Goal: Task Accomplishment & Management: Use online tool/utility

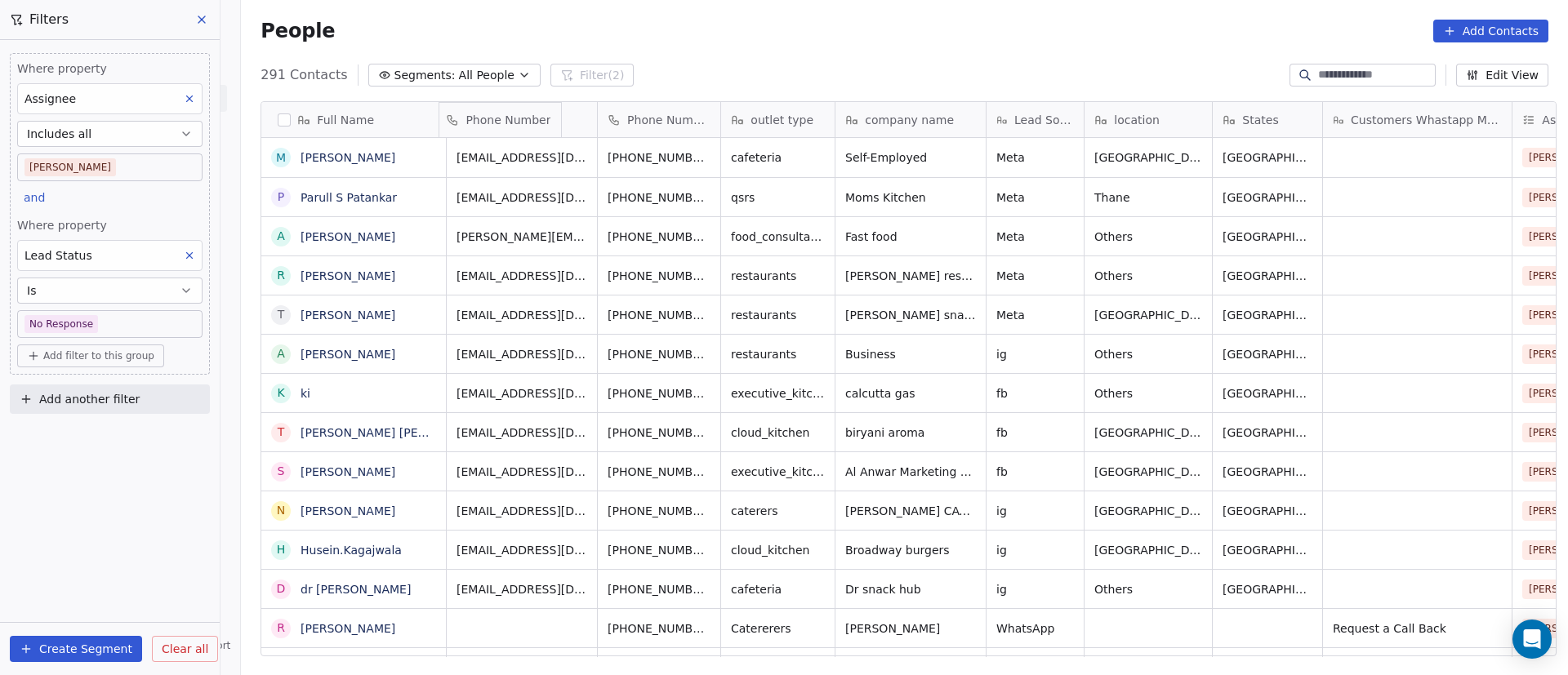
drag, startPoint x: 668, startPoint y: 122, endPoint x: 513, endPoint y: 122, distance: 155.0
click at [513, 122] on div "Full Name M Manish Desai P Parull S Patankar A Anirudha R Raju Bondale T Trupti…" at bounding box center [908, 379] width 1294 height 555
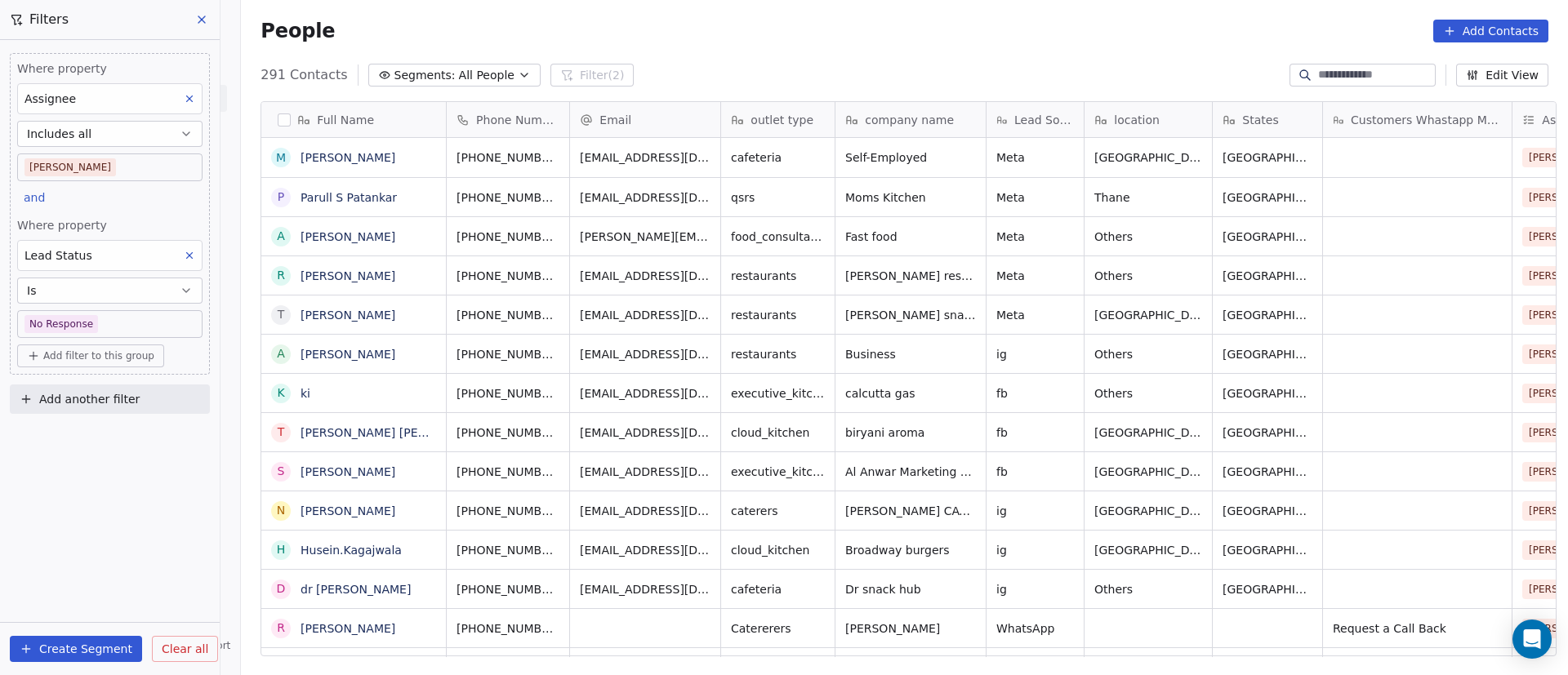
click at [799, 54] on div "People Add Contacts" at bounding box center [904, 31] width 1327 height 62
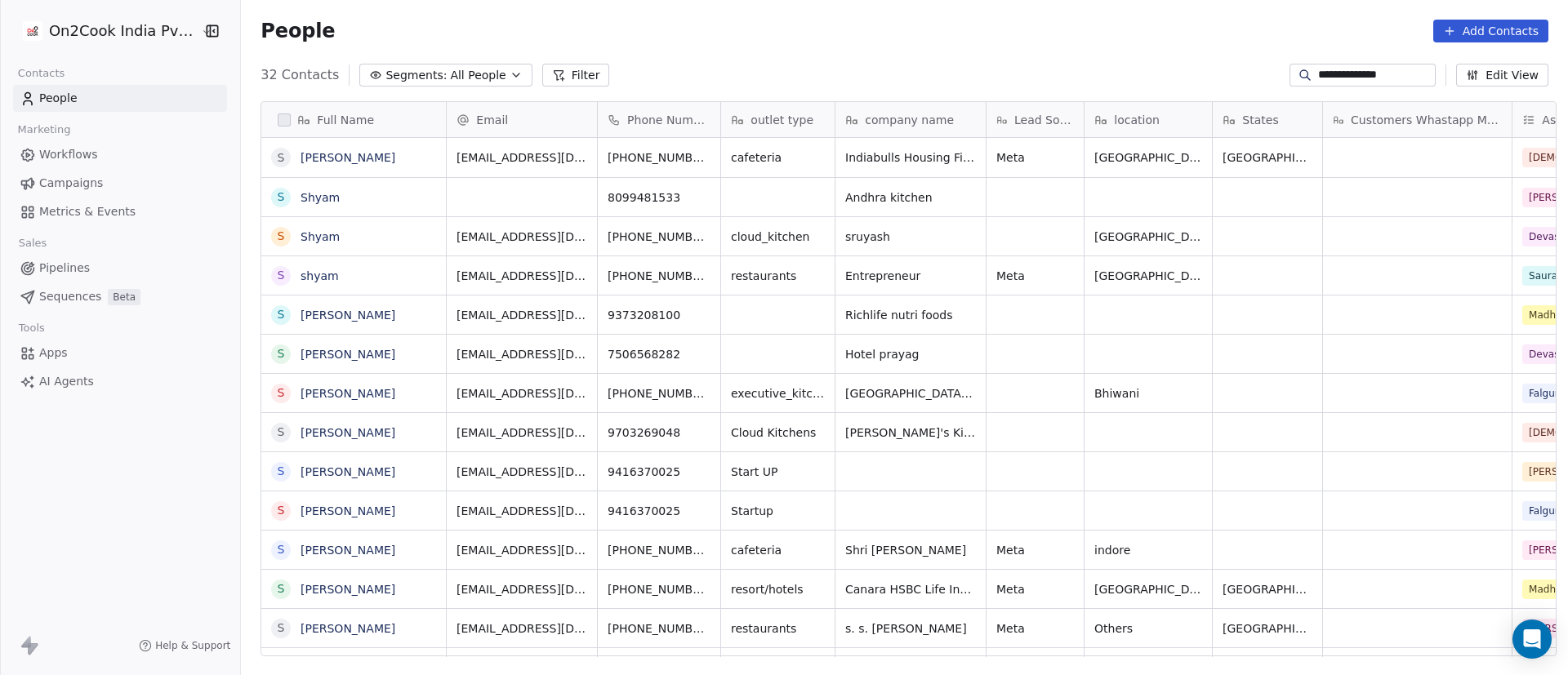
scroll to position [575, 1316]
click at [1329, 72] on input "**********" at bounding box center [1376, 75] width 114 height 16
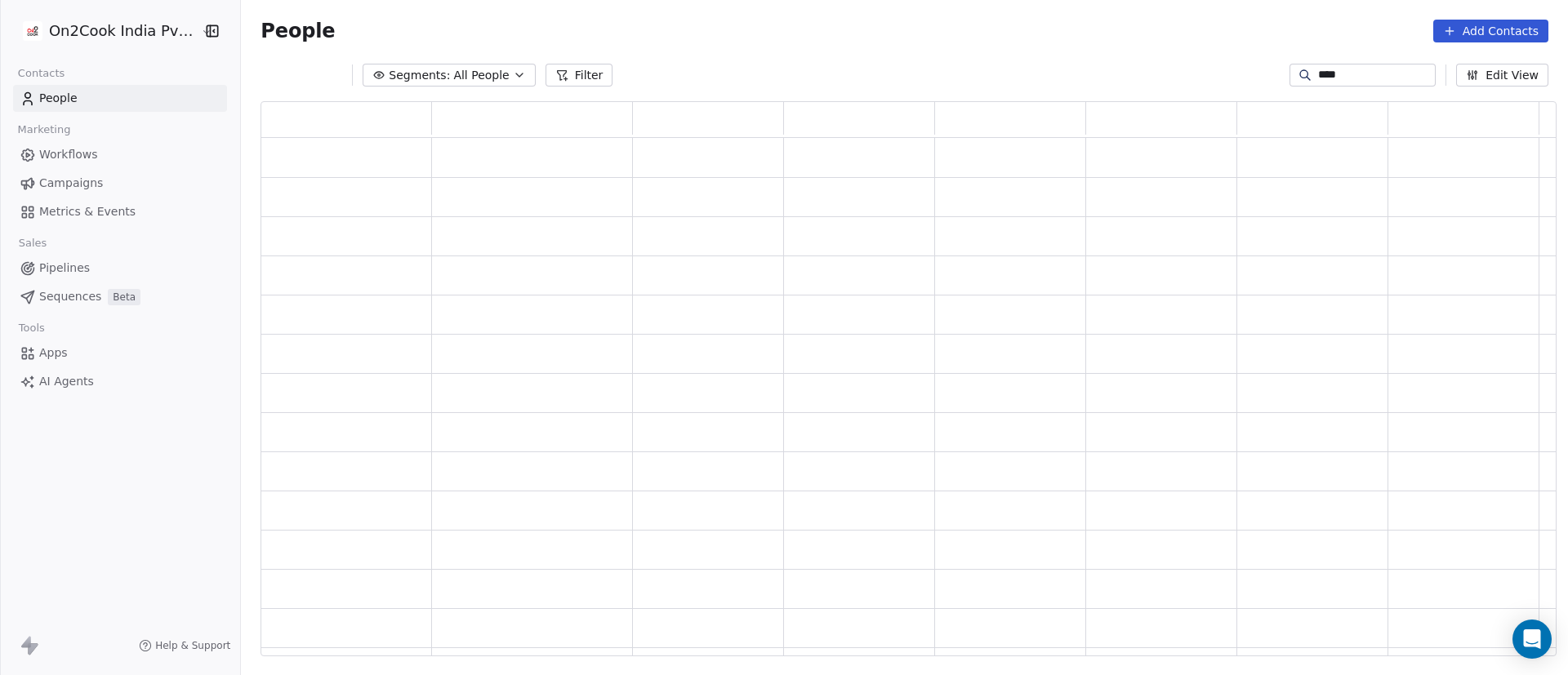
scroll to position [536, 1277]
type input "****"
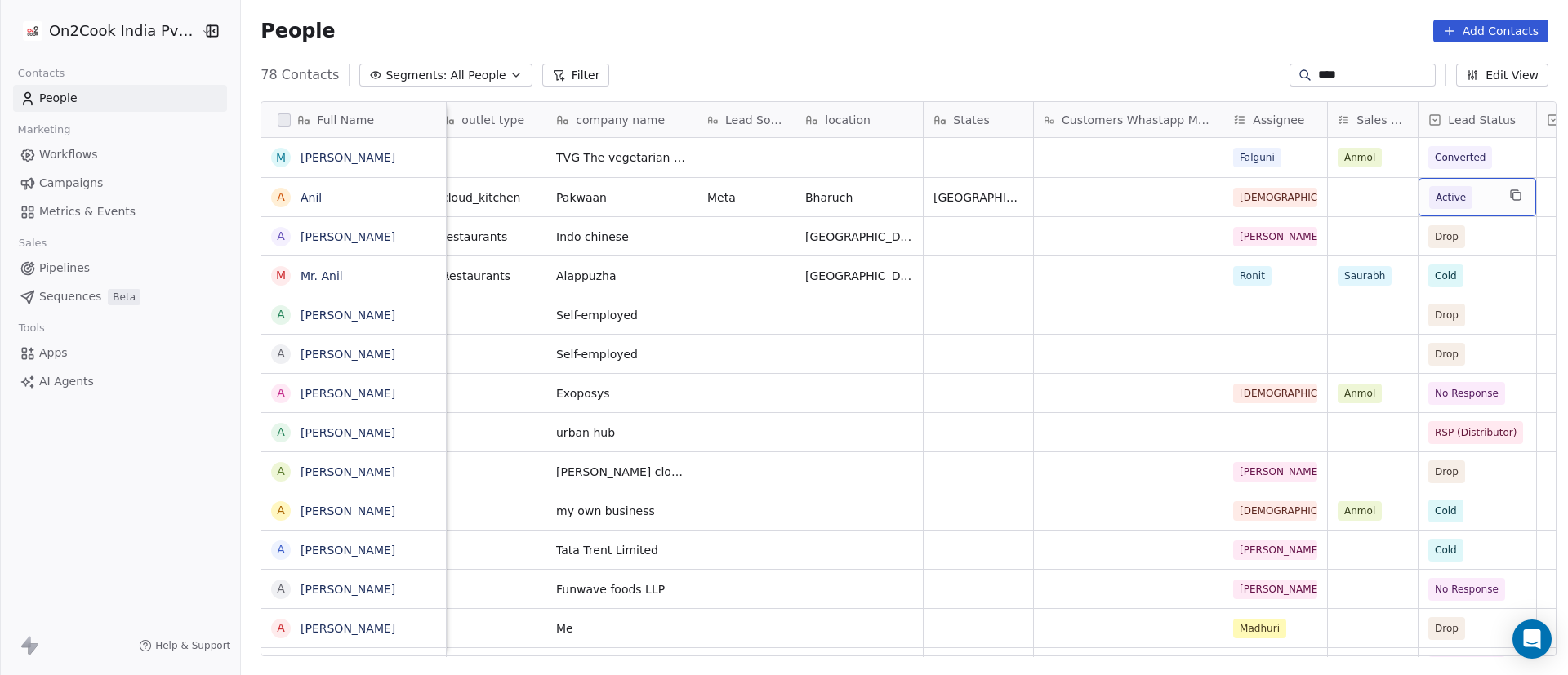
scroll to position [0, 462]
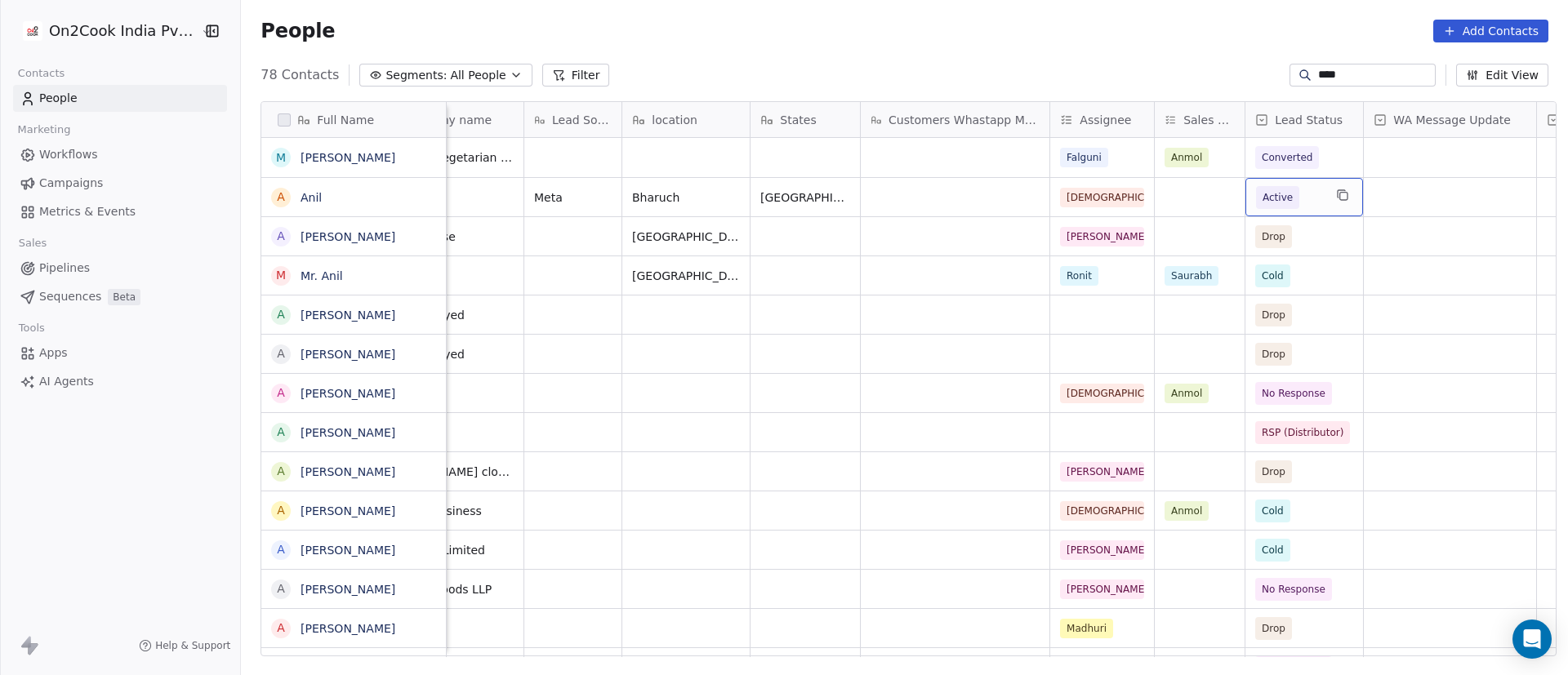
click at [1313, 198] on span "Active" at bounding box center [1289, 198] width 67 height 23
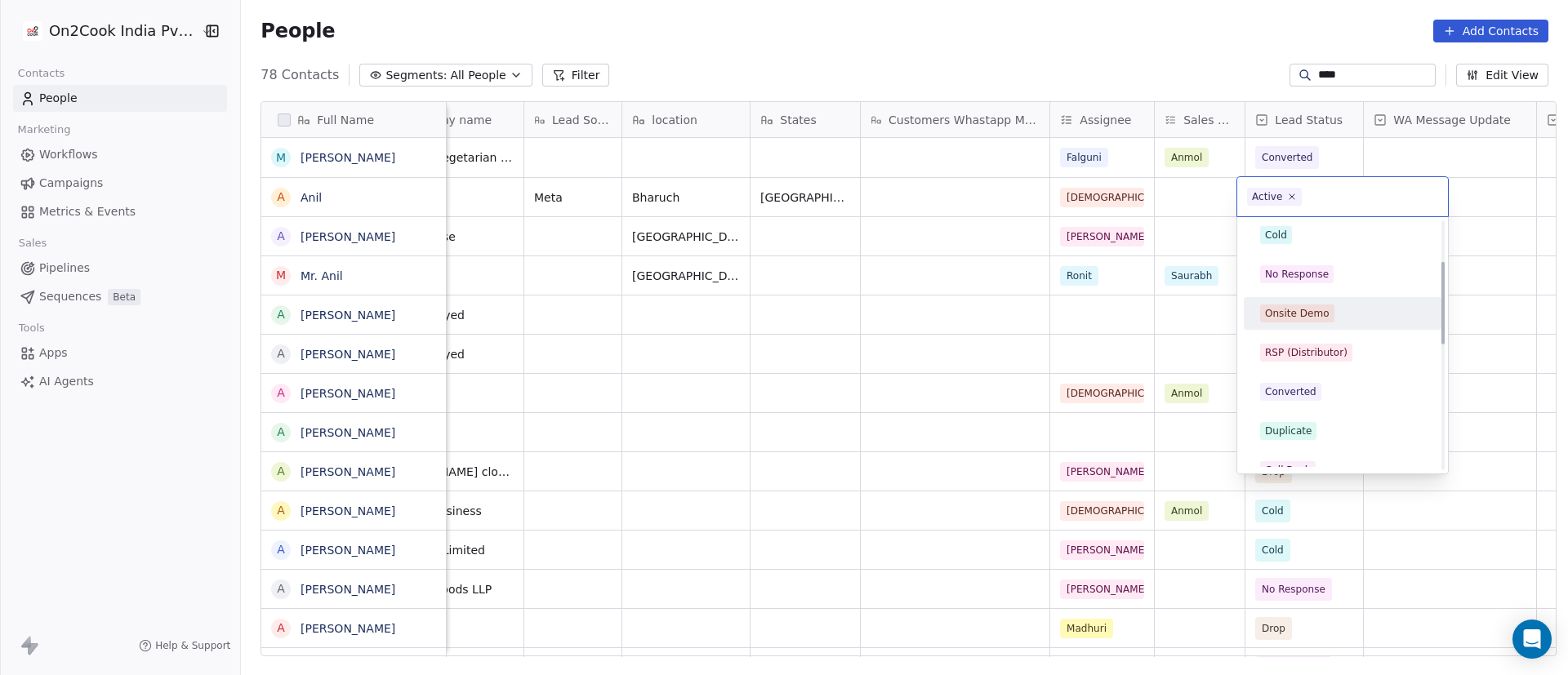
scroll to position [245, 0]
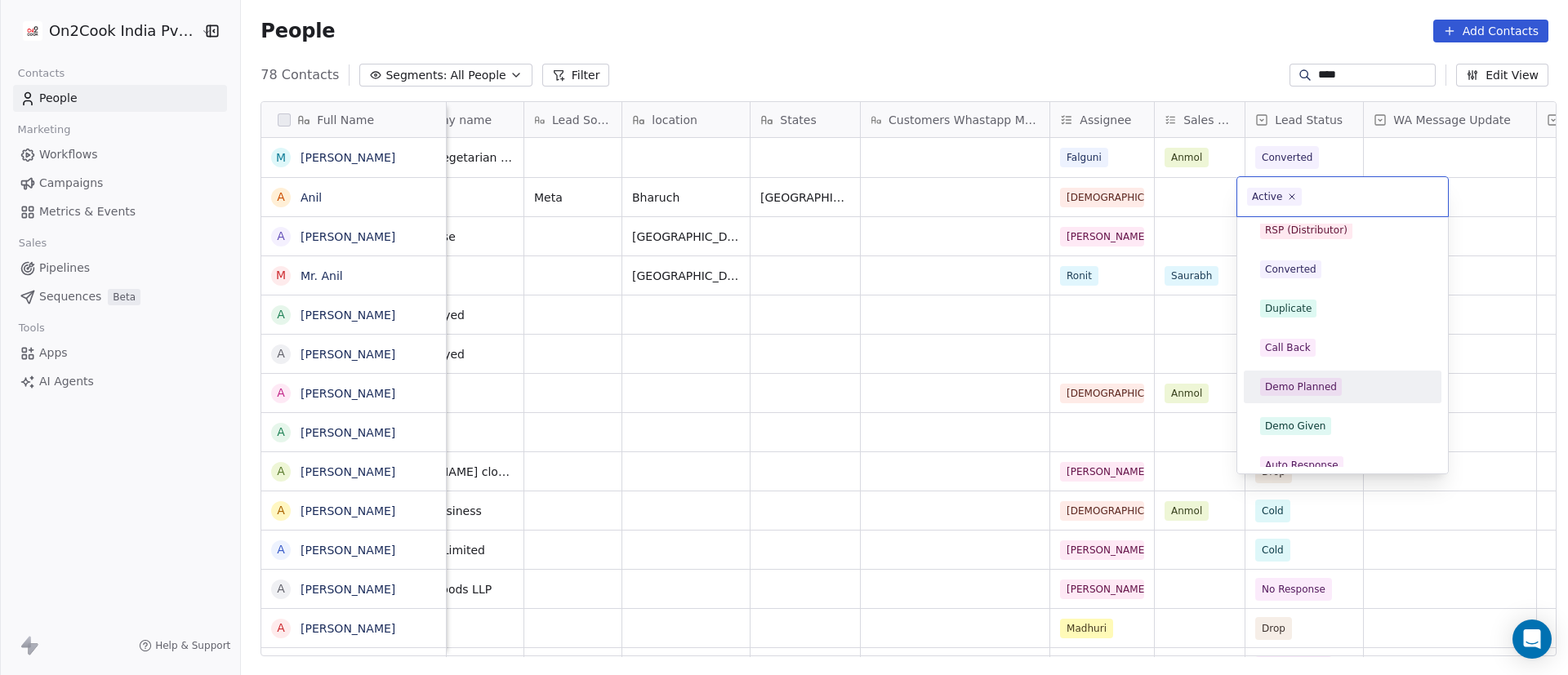
click at [1369, 370] on div "Demo Planned" at bounding box center [1343, 386] width 198 height 33
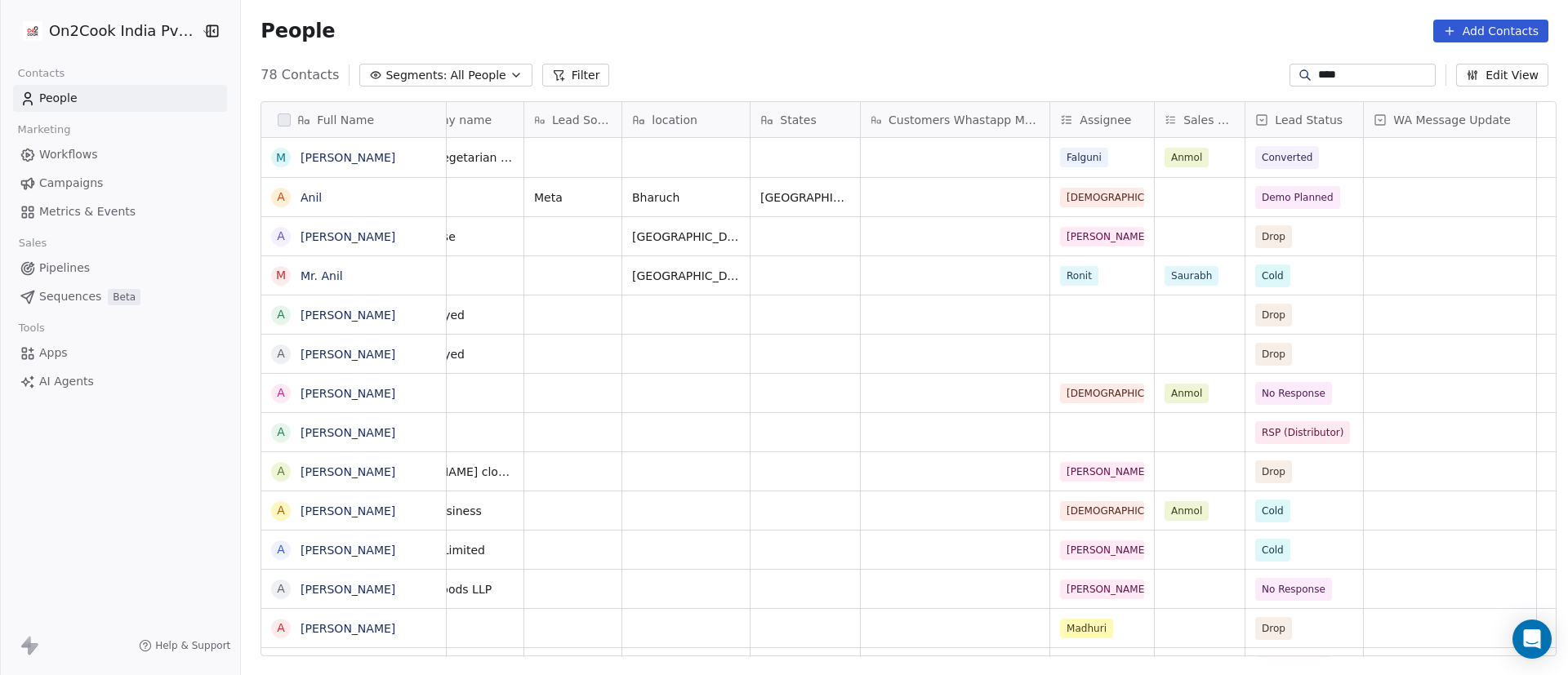
scroll to position [0, 0]
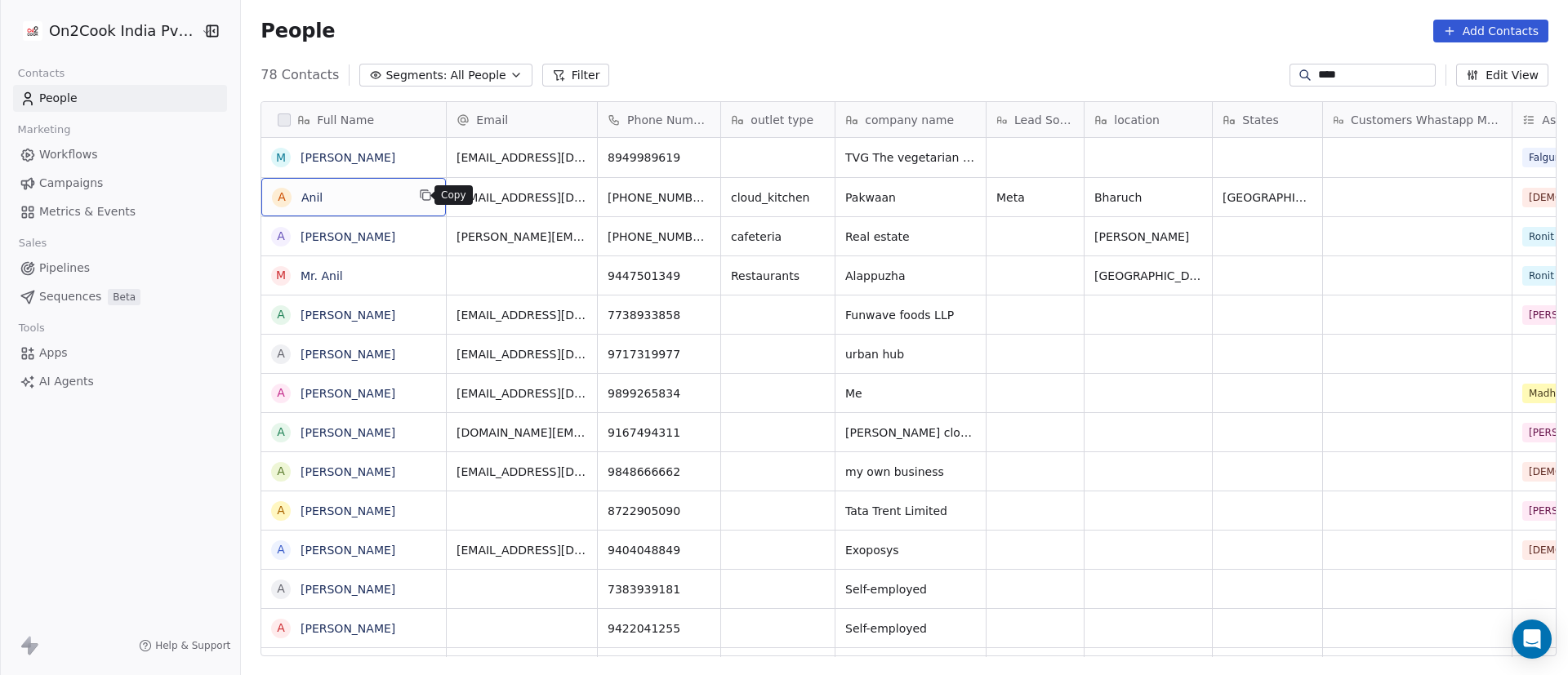
click at [419, 199] on icon "grid" at bounding box center [425, 195] width 13 height 13
click at [731, 192] on icon "grid" at bounding box center [734, 196] width 7 height 7
drag, startPoint x: 956, startPoint y: 201, endPoint x: 937, endPoint y: 203, distance: 19.1
click at [956, 201] on button "grid" at bounding box center [966, 195] width 20 height 20
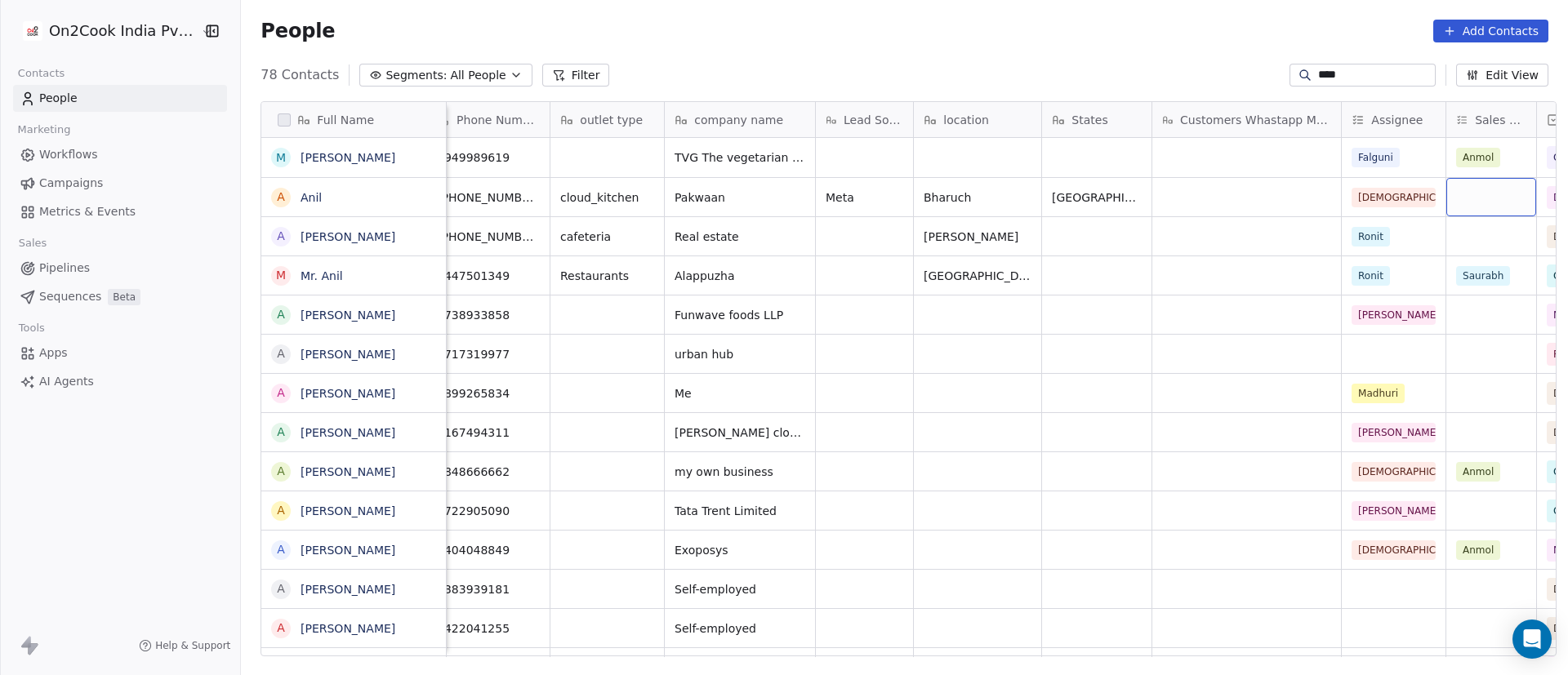
scroll to position [0, 290]
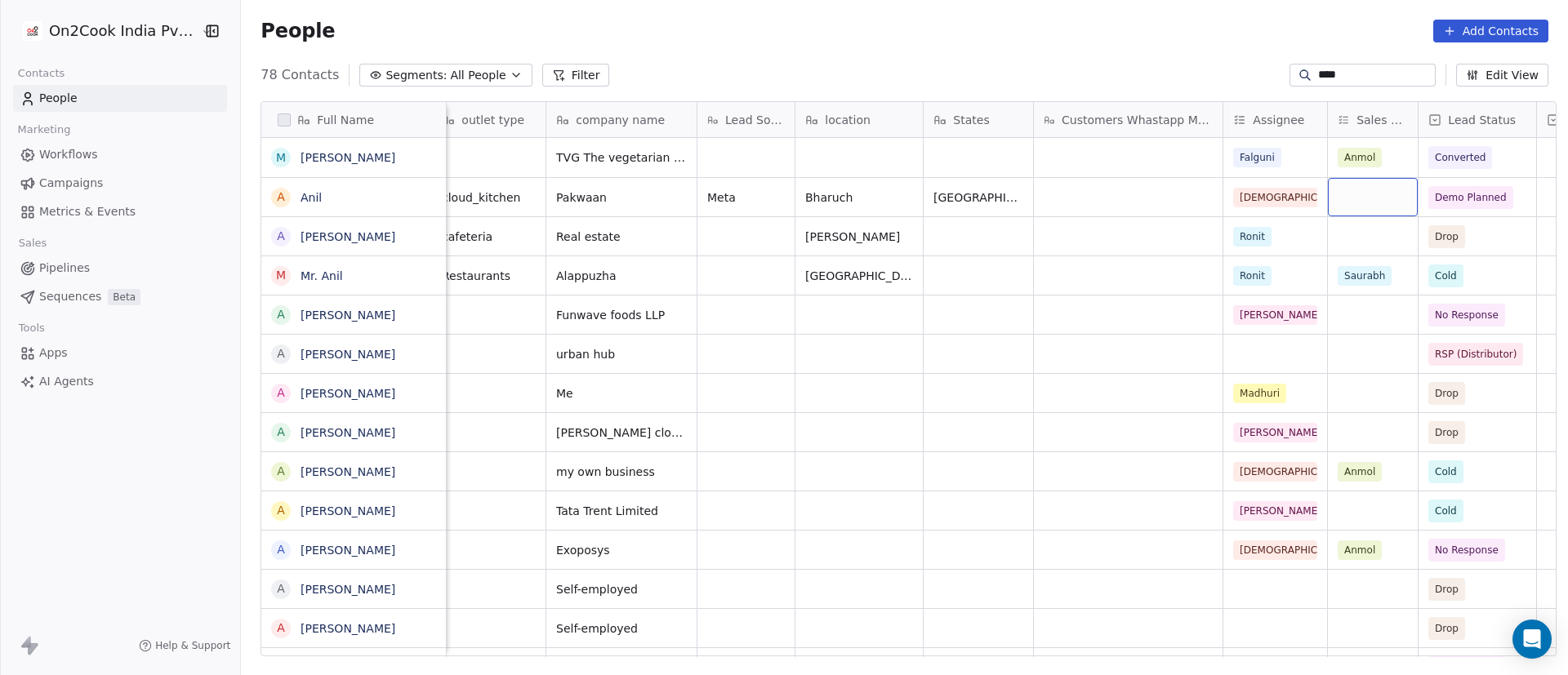
click at [1346, 191] on div "grid" at bounding box center [1373, 197] width 90 height 38
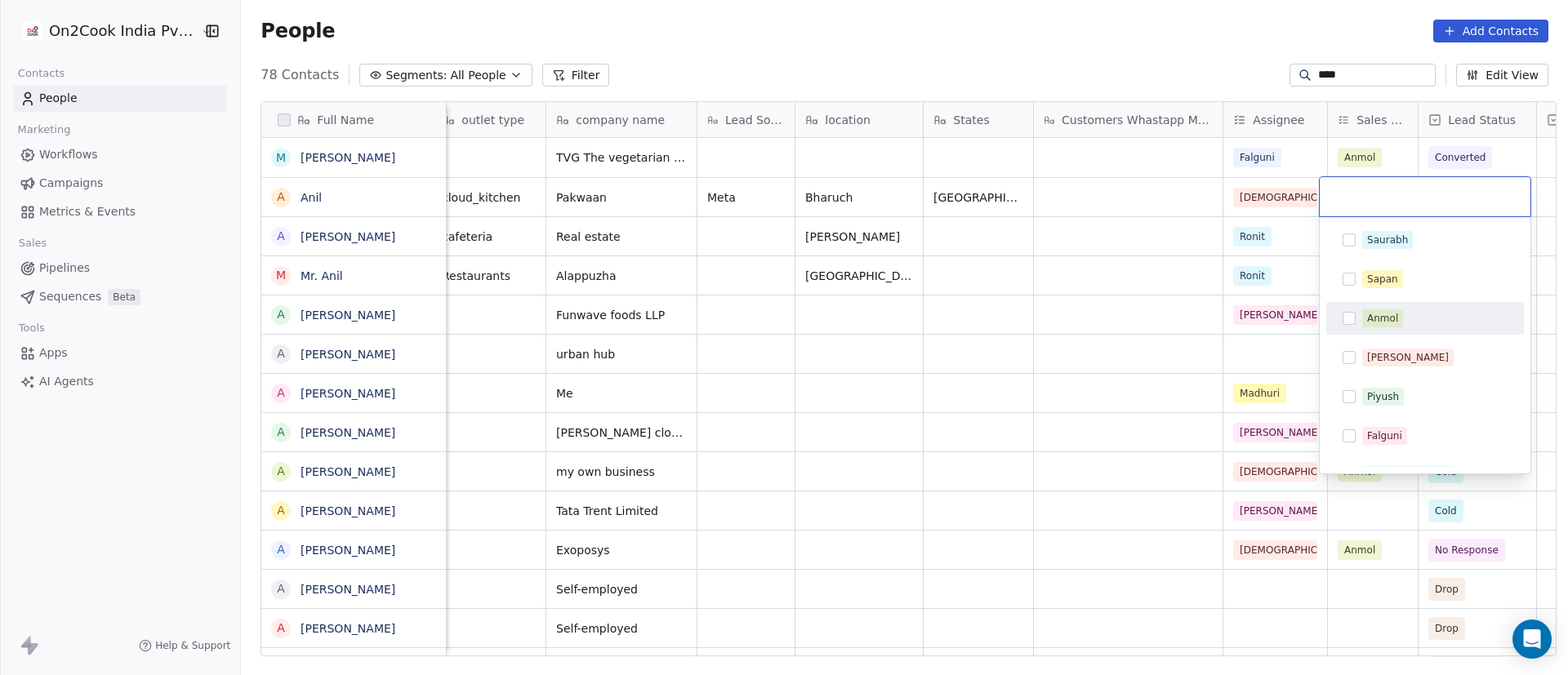
scroll to position [182, 0]
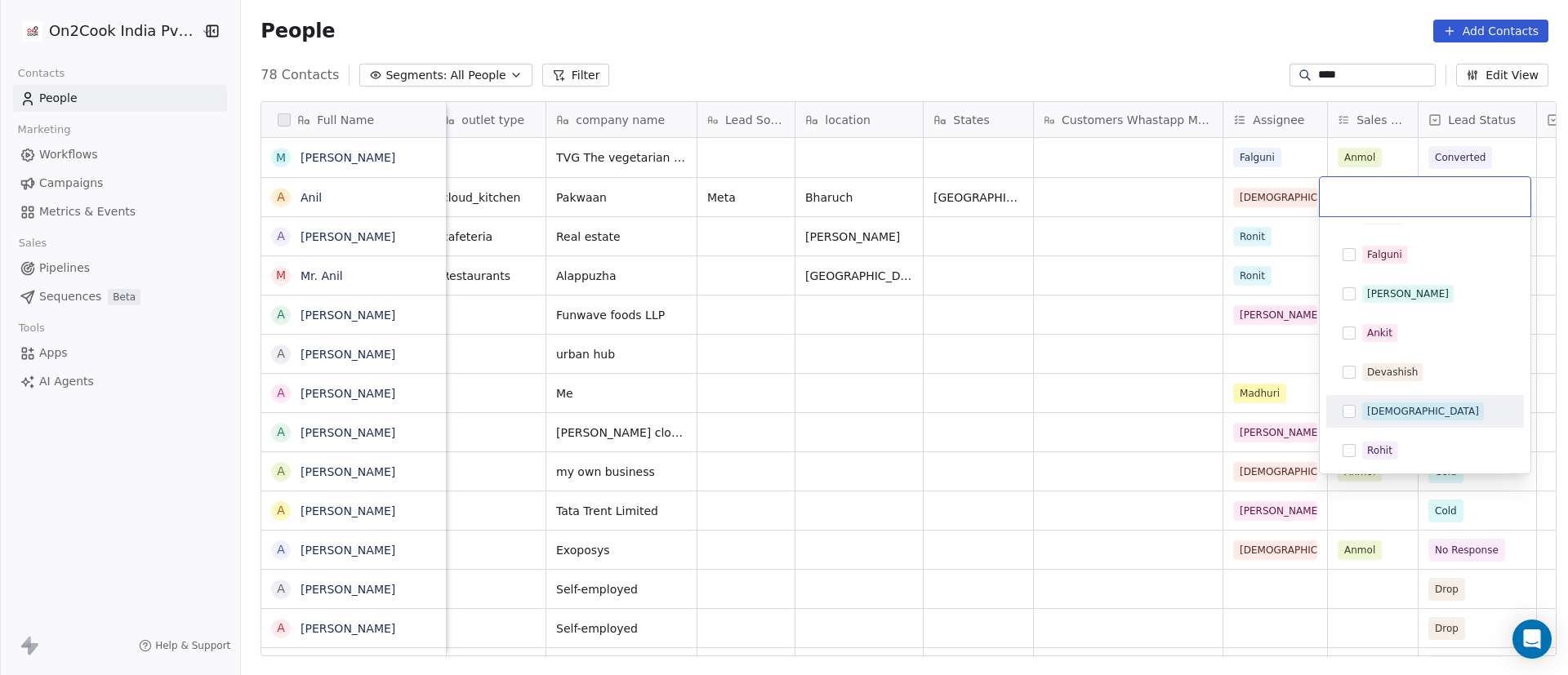
click at [1423, 407] on div "[DEMOGRAPHIC_DATA]" at bounding box center [1434, 411] width 145 height 18
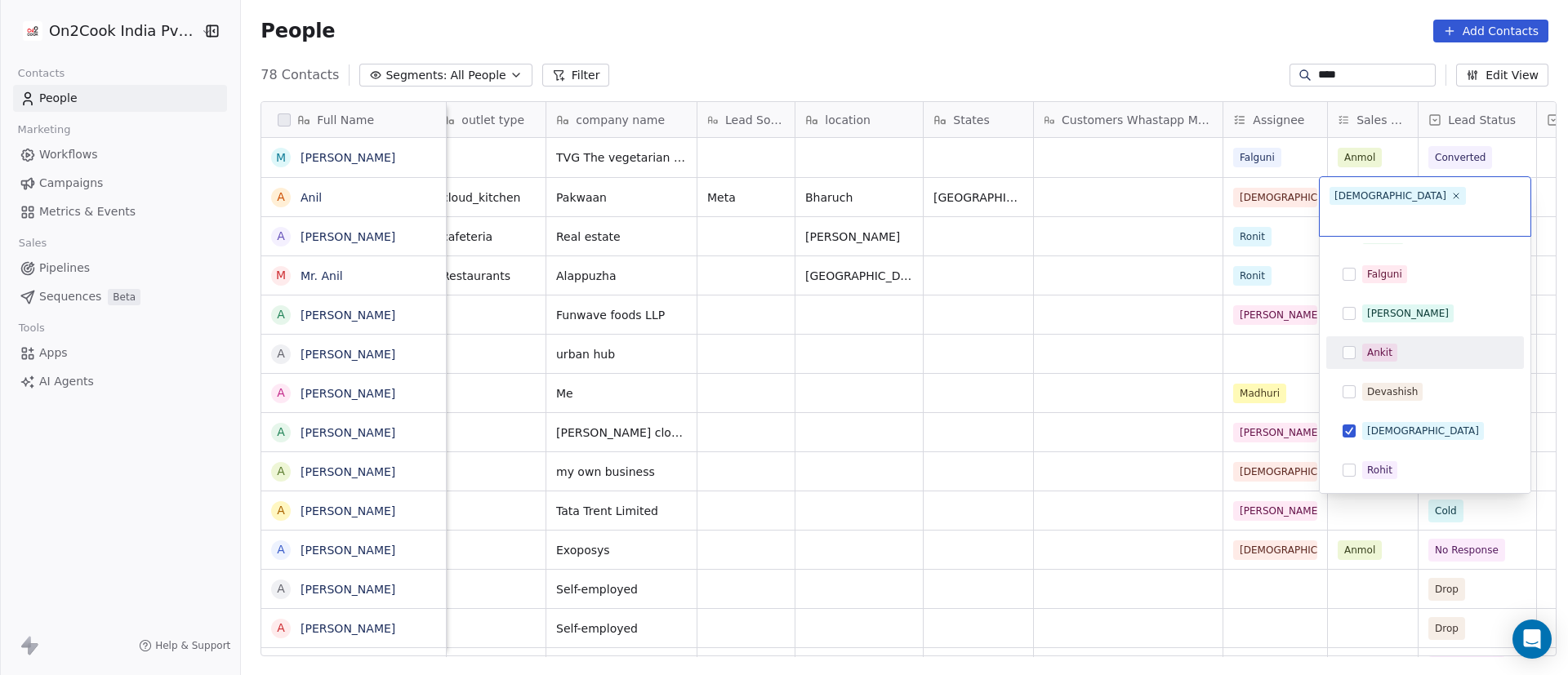
click at [1161, 190] on html "On2Cook India Pvt. Ltd. Contacts People Marketing Workflows Campaigns Metrics &…" at bounding box center [784, 338] width 1568 height 675
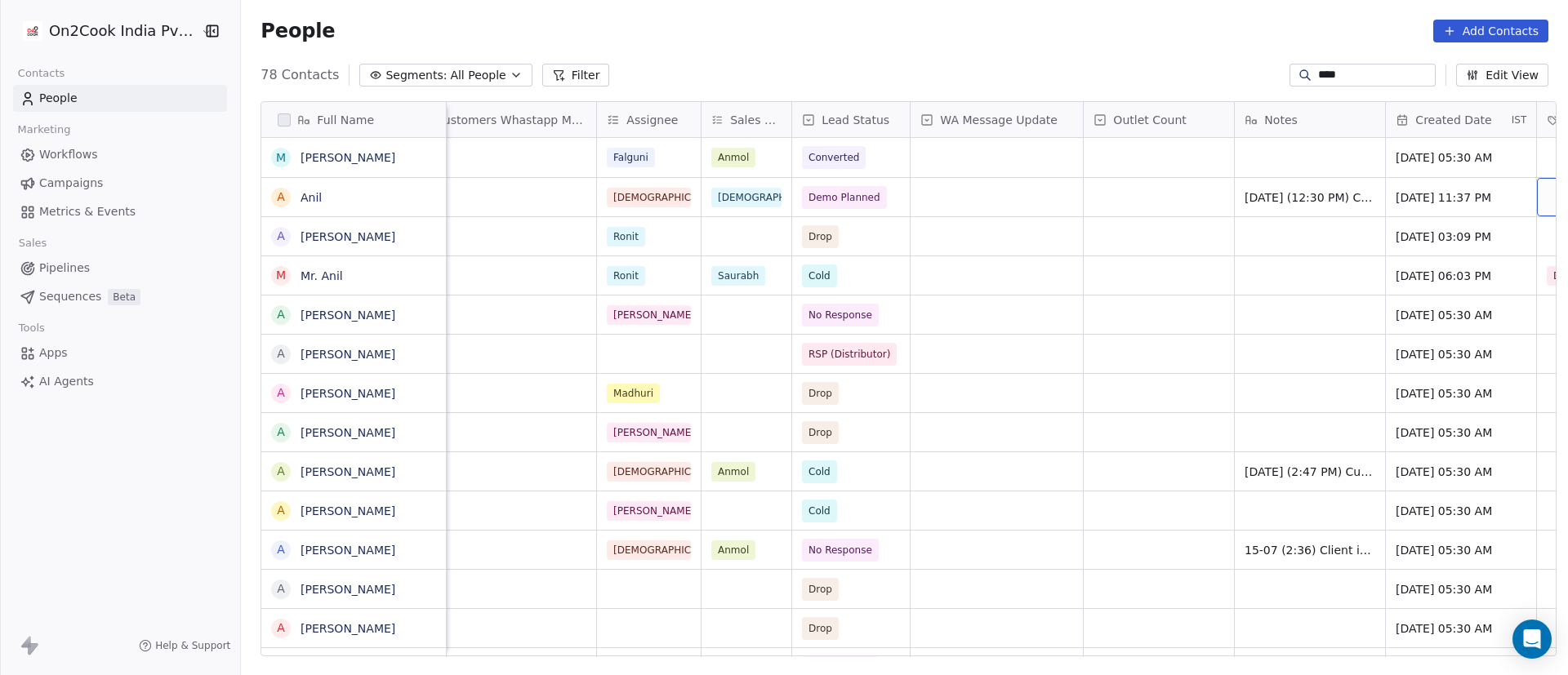
scroll to position [0, 1066]
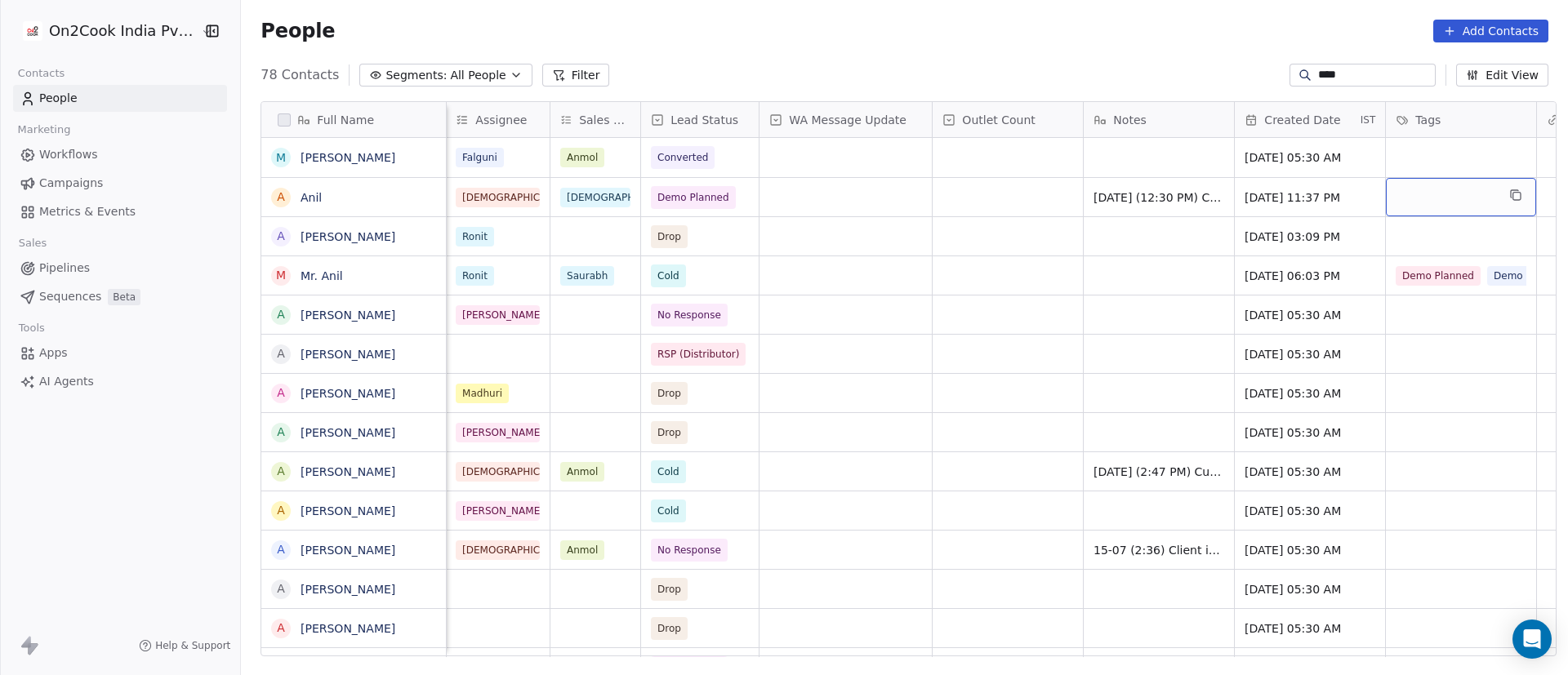
click at [1444, 204] on div "grid" at bounding box center [1461, 197] width 151 height 38
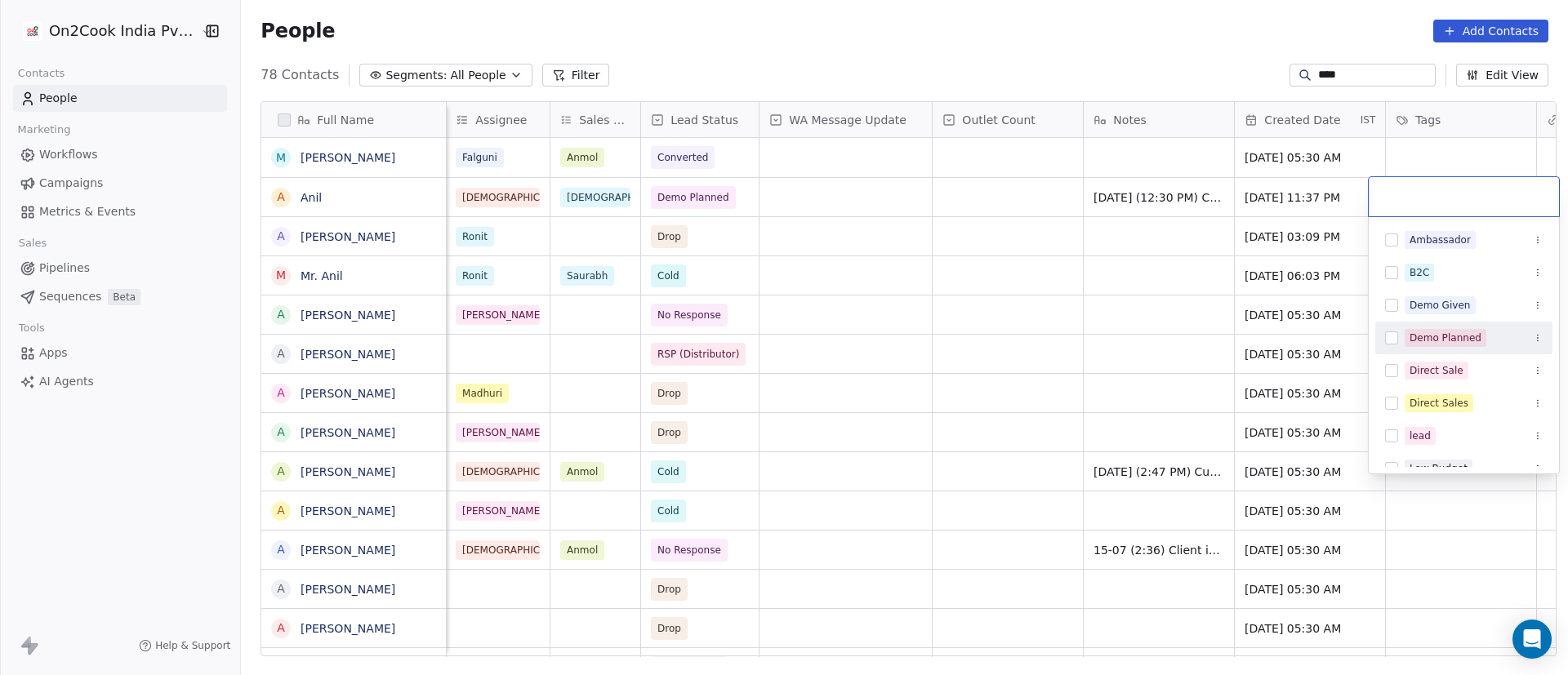
click at [1503, 338] on div "Demo Planned" at bounding box center [1474, 338] width 138 height 18
click at [1008, 199] on html "On2Cook India Pvt. Ltd. Contacts People Marketing Workflows Campaigns Metrics &…" at bounding box center [784, 338] width 1568 height 675
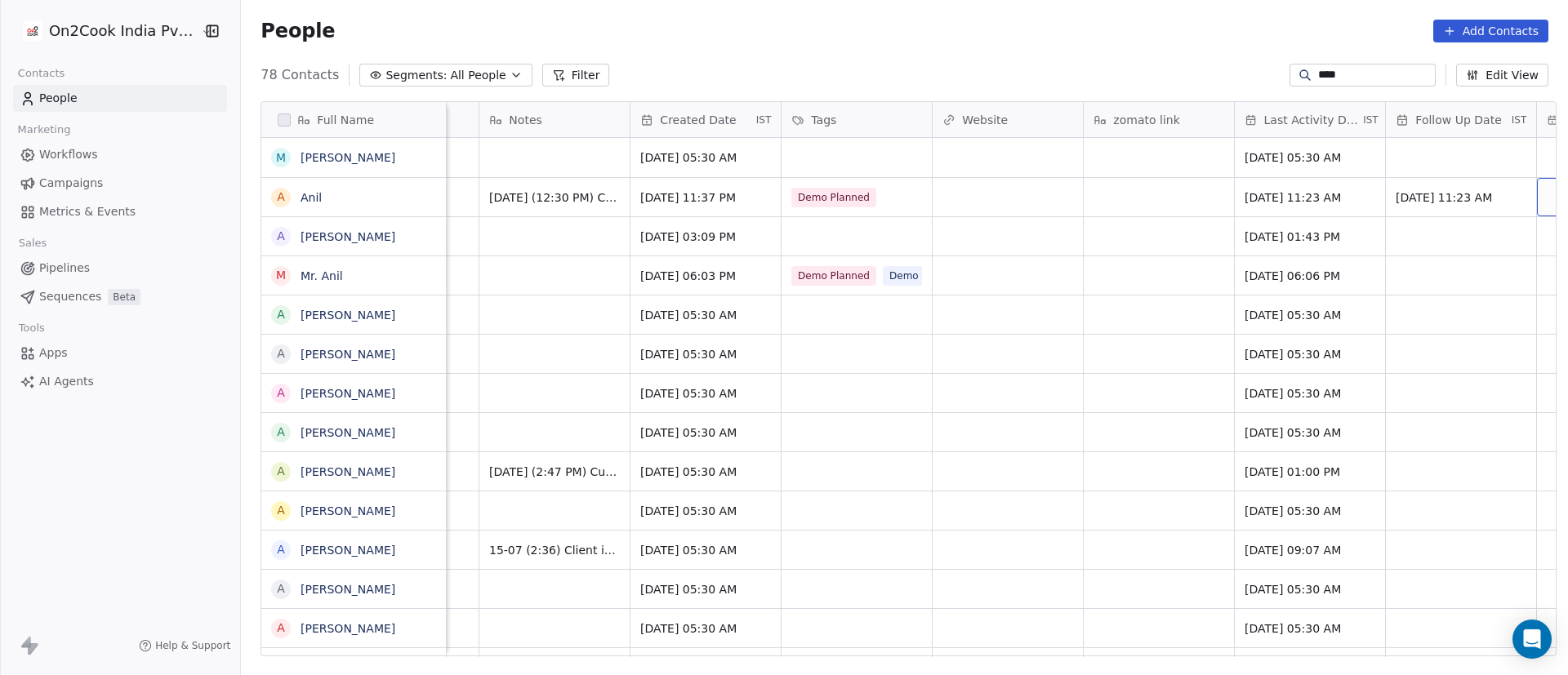
scroll to position [0, 1823]
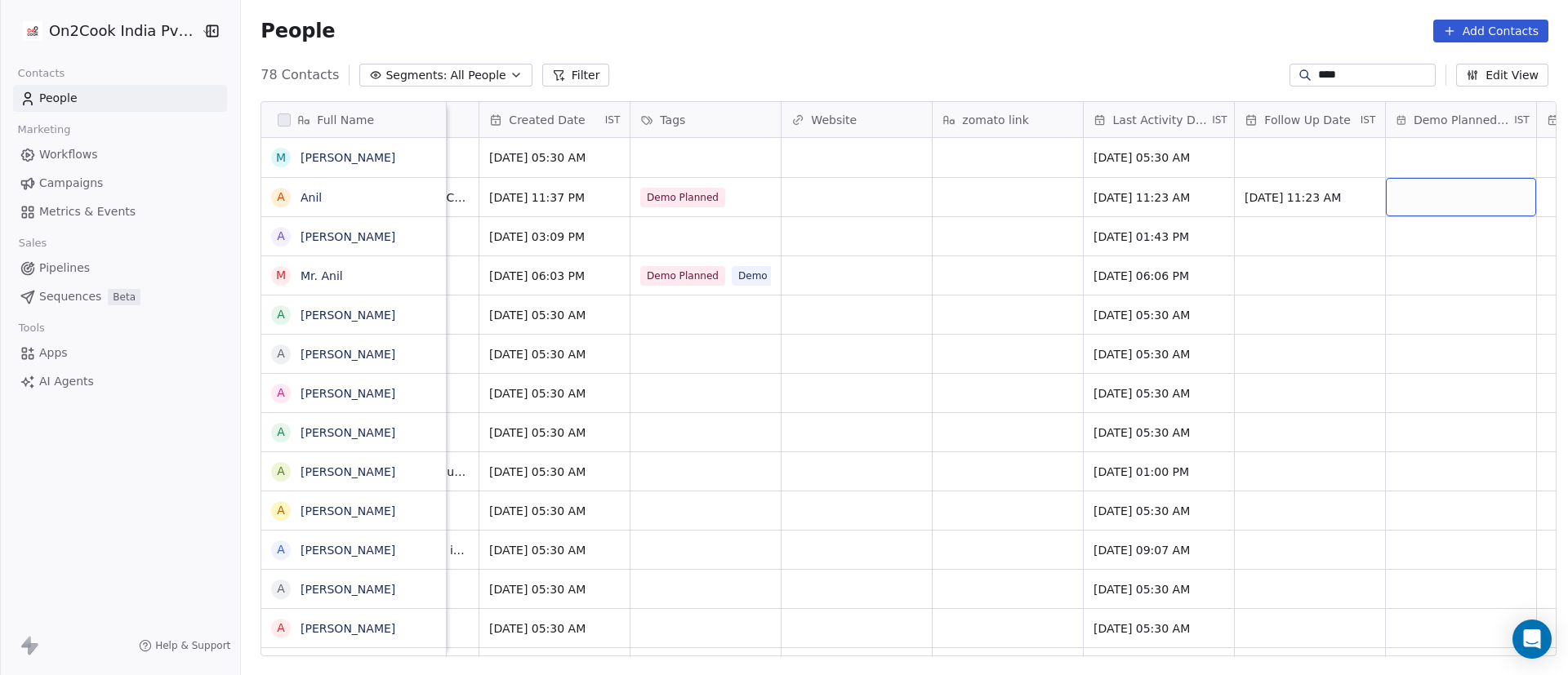
click at [1409, 192] on div "grid" at bounding box center [1461, 197] width 151 height 38
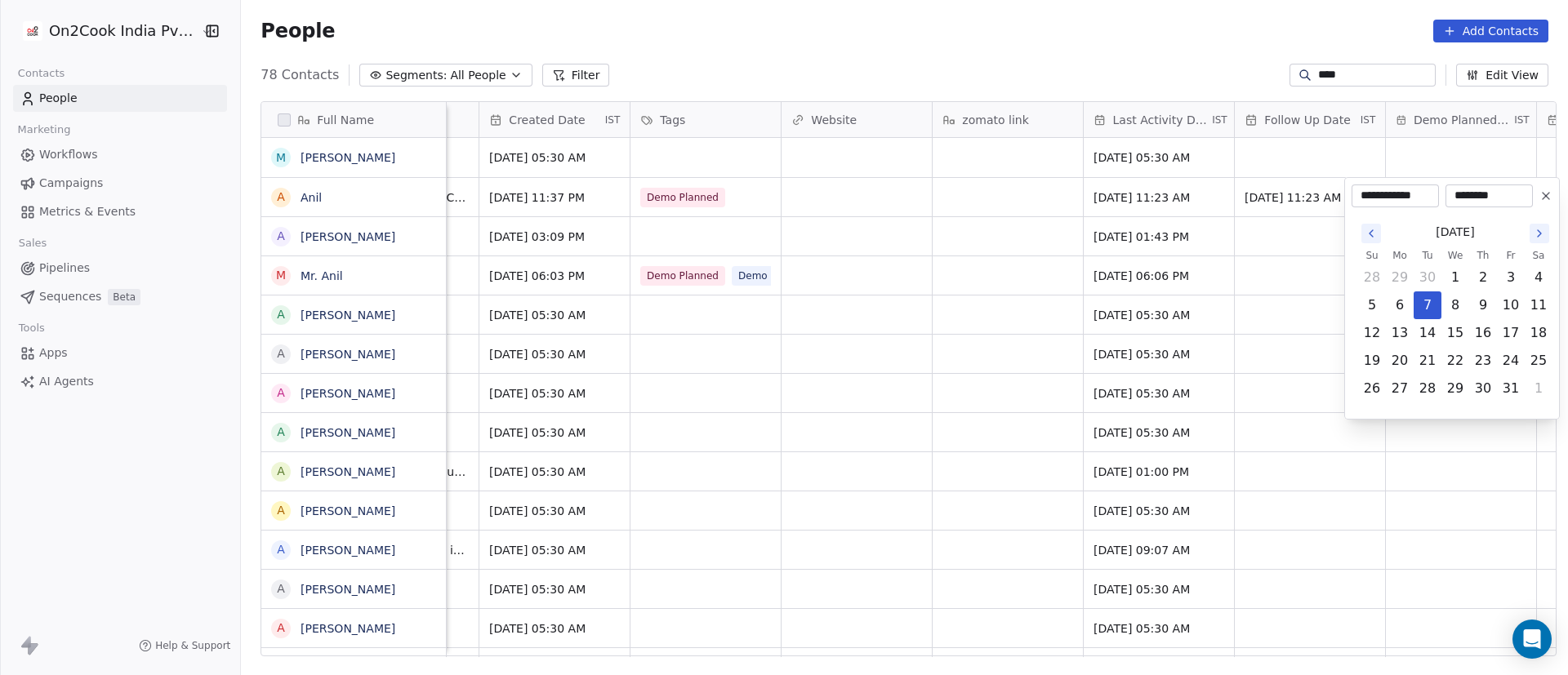
click at [1486, 196] on input "********" at bounding box center [1490, 196] width 81 height 16
click at [1466, 199] on input "********" at bounding box center [1490, 196] width 81 height 16
type input "********"
click at [1278, 299] on html "On2Cook India Pvt. Ltd. Contacts People Marketing Workflows Campaigns Metrics &…" at bounding box center [784, 338] width 1568 height 675
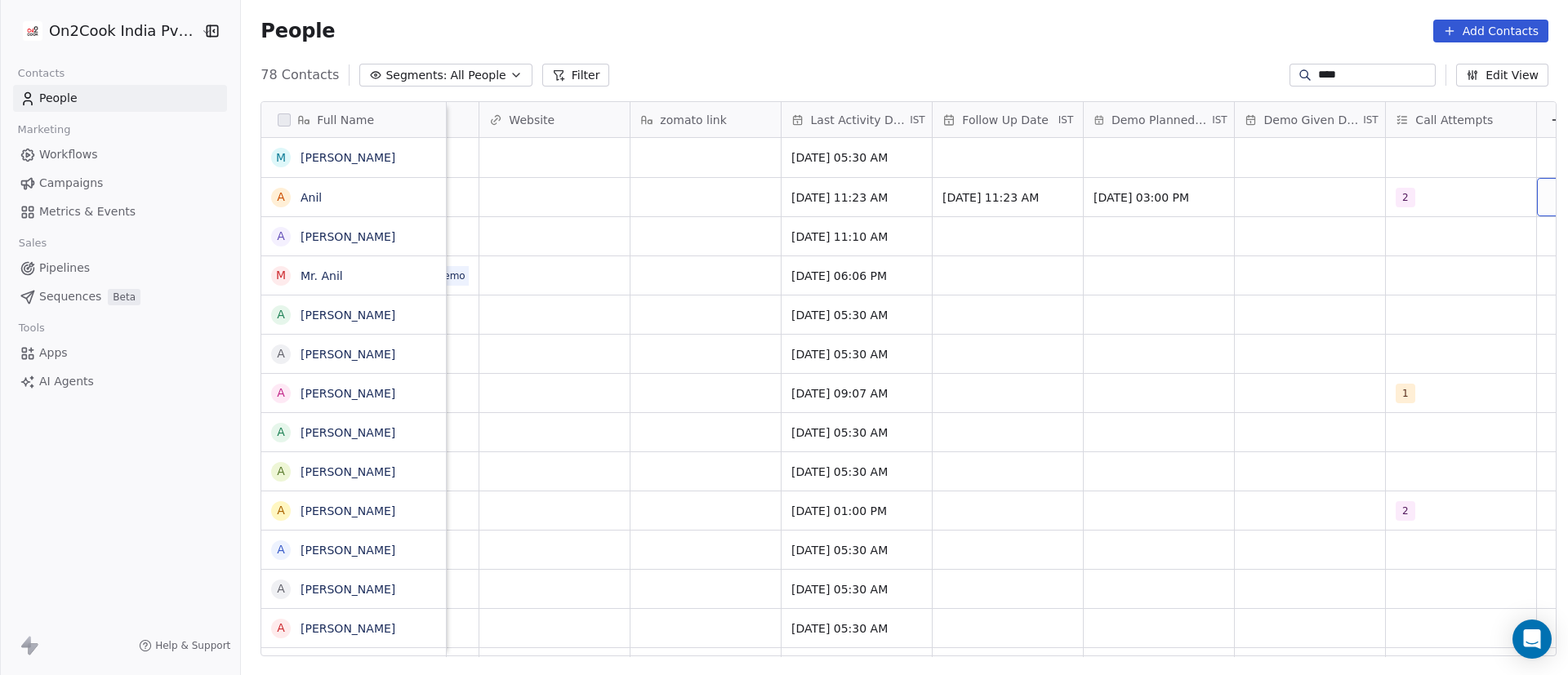
scroll to position [0, 2164]
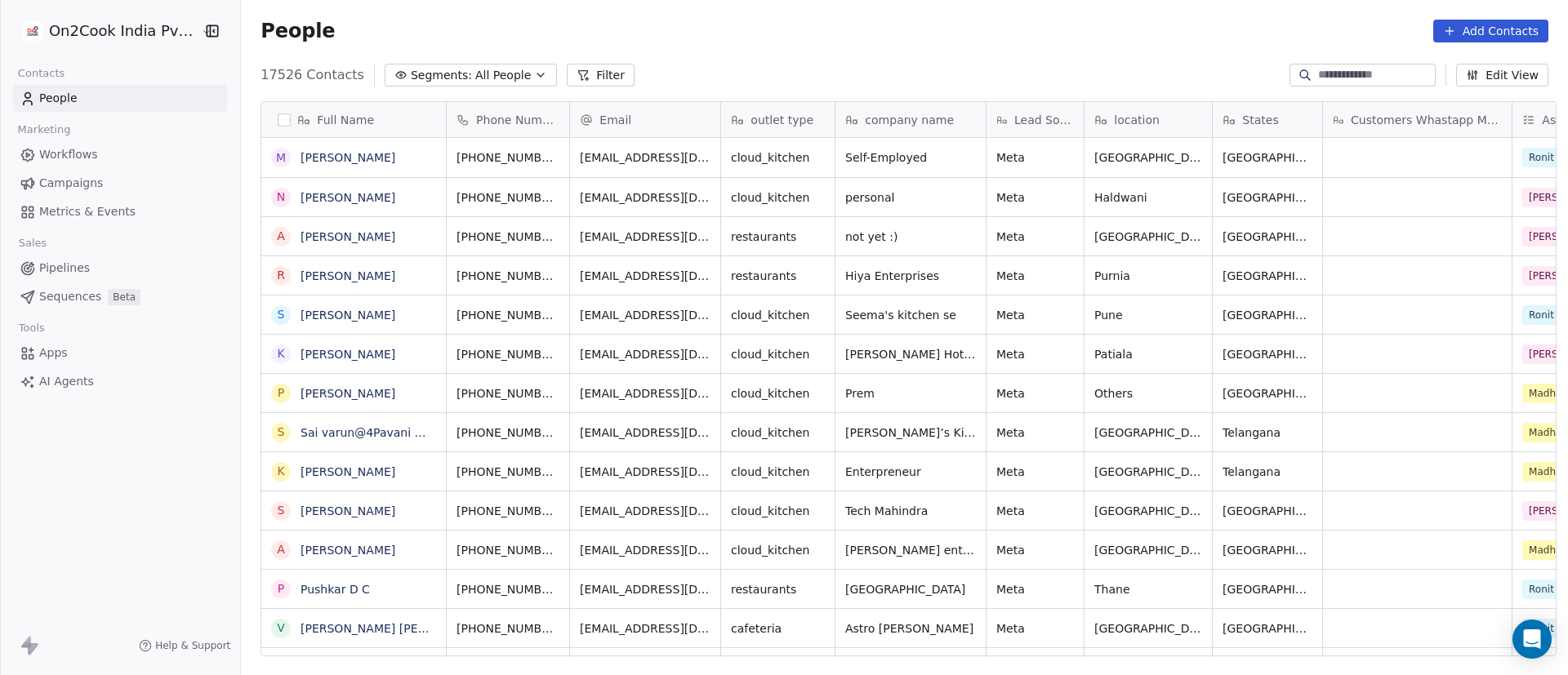
scroll to position [575, 1316]
click at [576, 75] on button "Filter" at bounding box center [600, 76] width 68 height 23
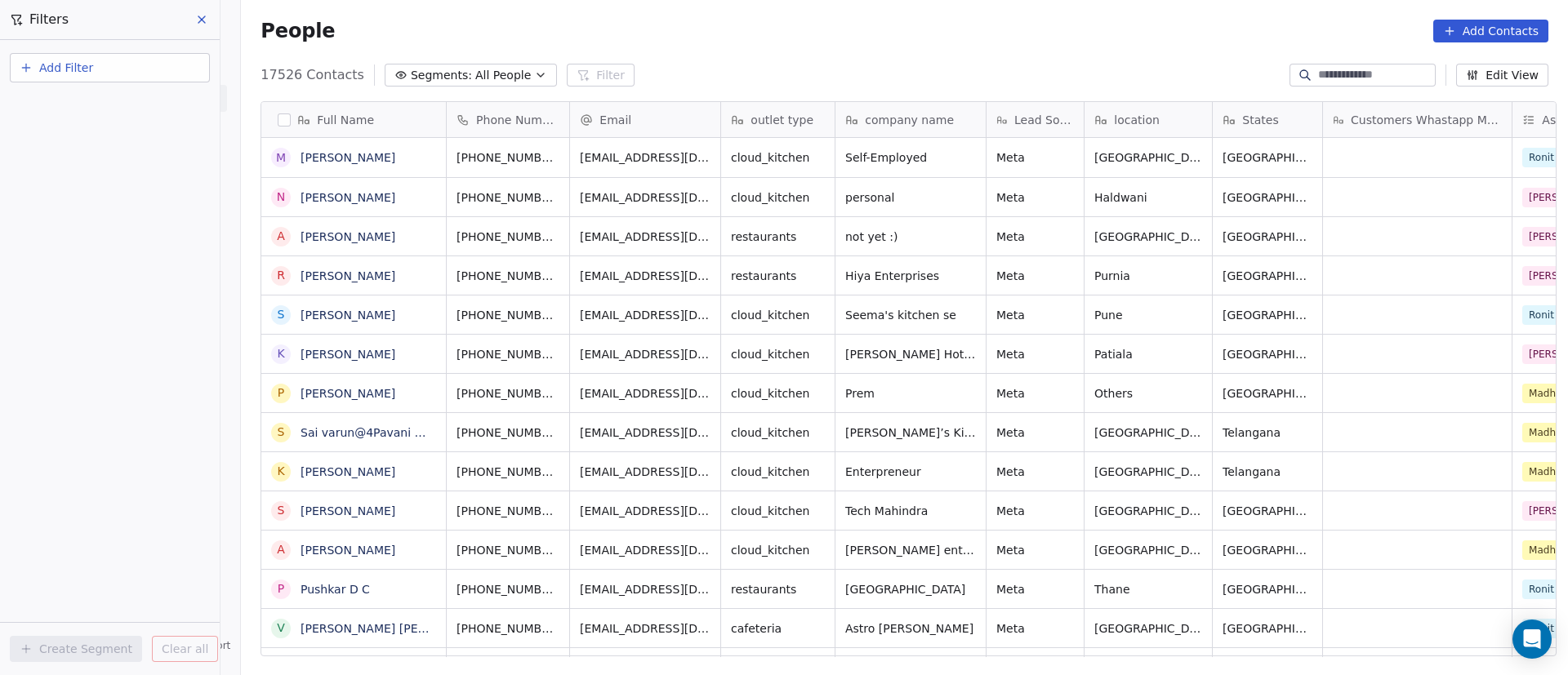
click at [154, 73] on button "Add Filter" at bounding box center [110, 68] width 200 height 29
click at [154, 105] on div "Contact properties" at bounding box center [110, 106] width 166 height 17
type input "***"
click at [124, 172] on div "Assignee" at bounding box center [110, 165] width 166 height 16
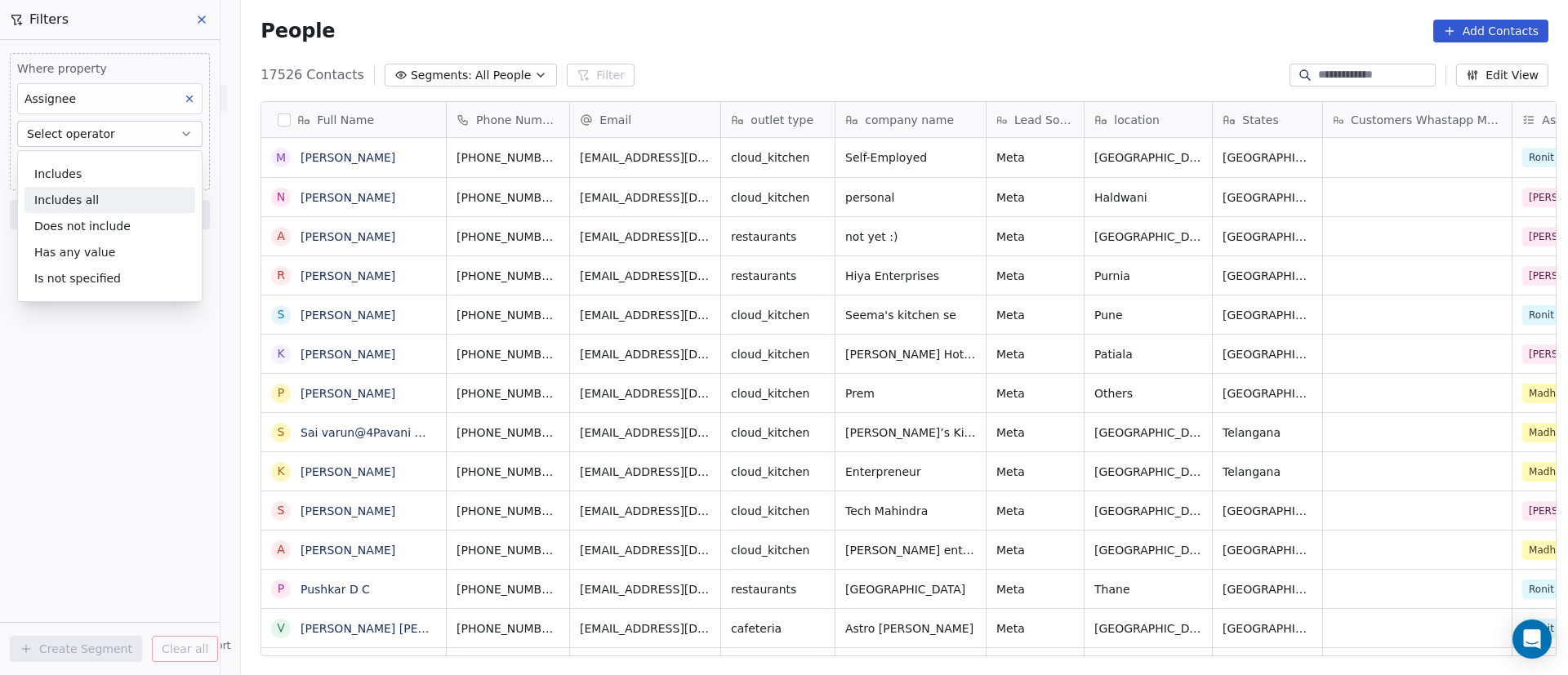
click at [129, 198] on div "Includes all" at bounding box center [110, 199] width 171 height 26
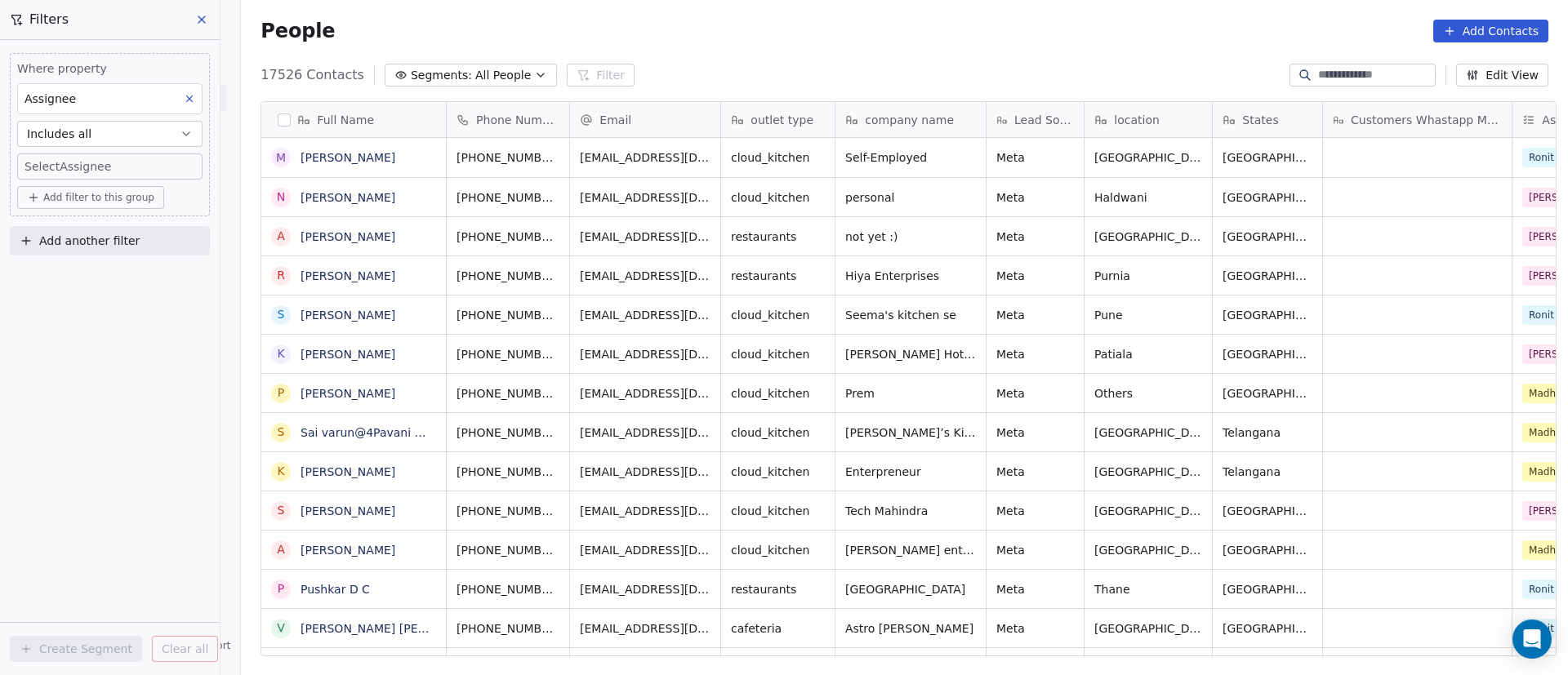
click at [143, 167] on body "On2Cook India Pvt. Ltd. Contacts People Marketing Workflows Campaigns Metrics &…" at bounding box center [784, 338] width 1568 height 675
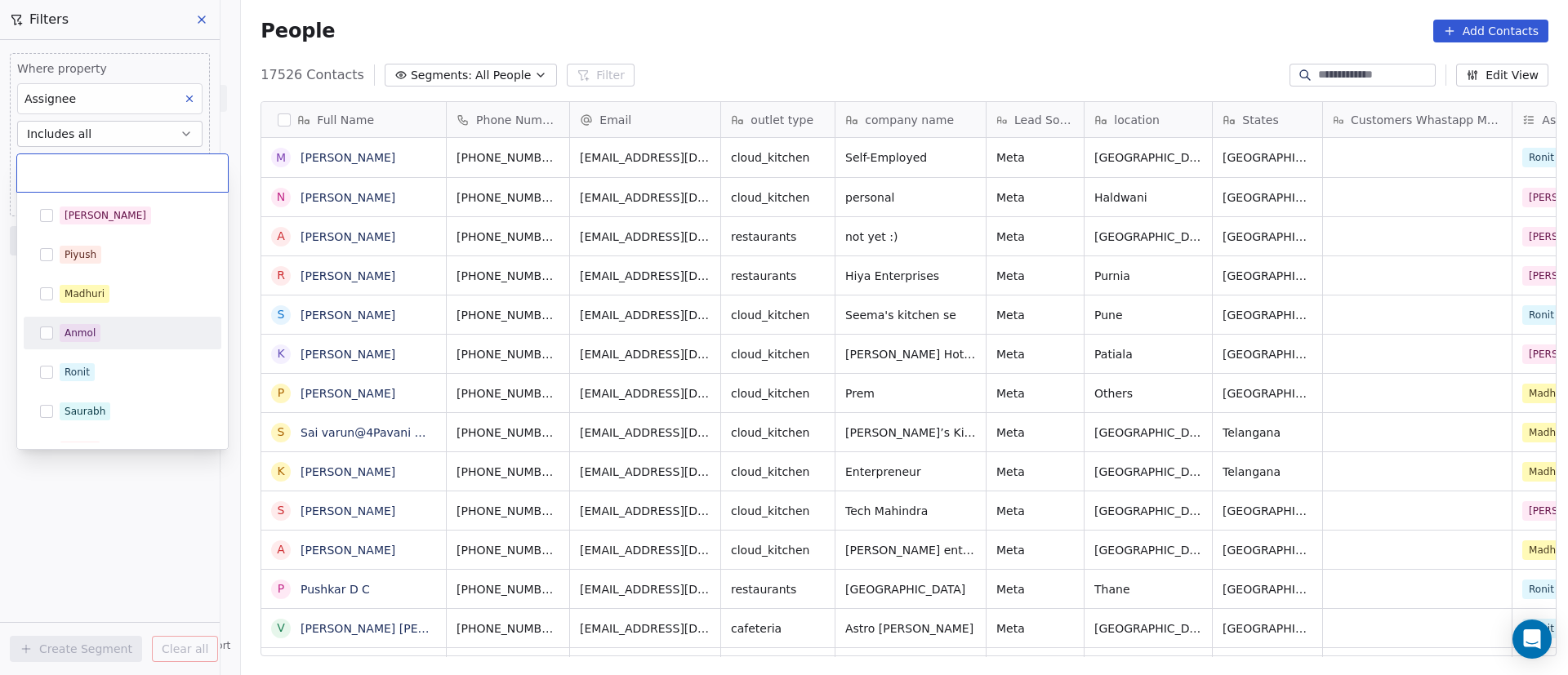
drag, startPoint x: 138, startPoint y: 552, endPoint x: 139, endPoint y: 536, distance: 16.0
click at [138, 551] on html "On2Cook India Pvt. Ltd. Contacts People Marketing Workflows Campaigns Metrics &…" at bounding box center [784, 338] width 1568 height 675
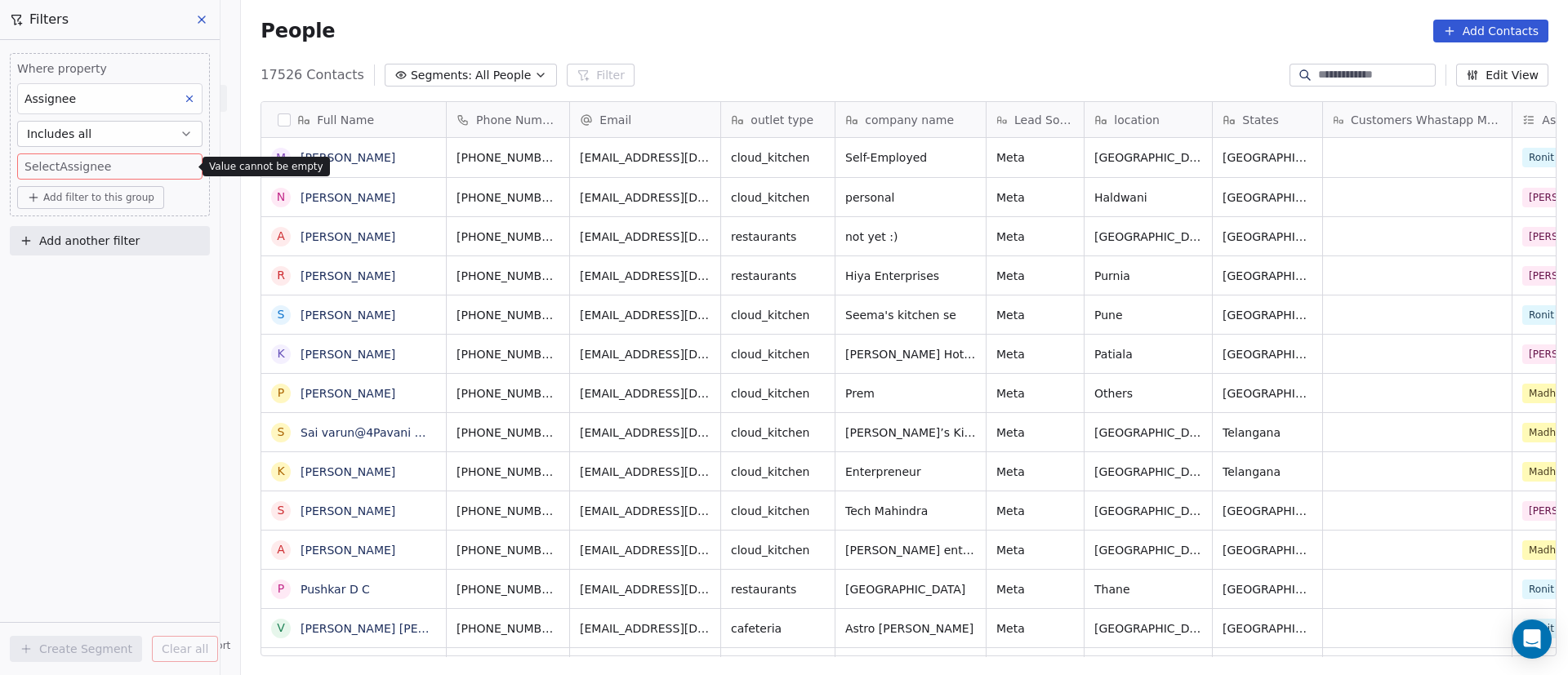
click at [203, 16] on icon at bounding box center [201, 20] width 13 height 13
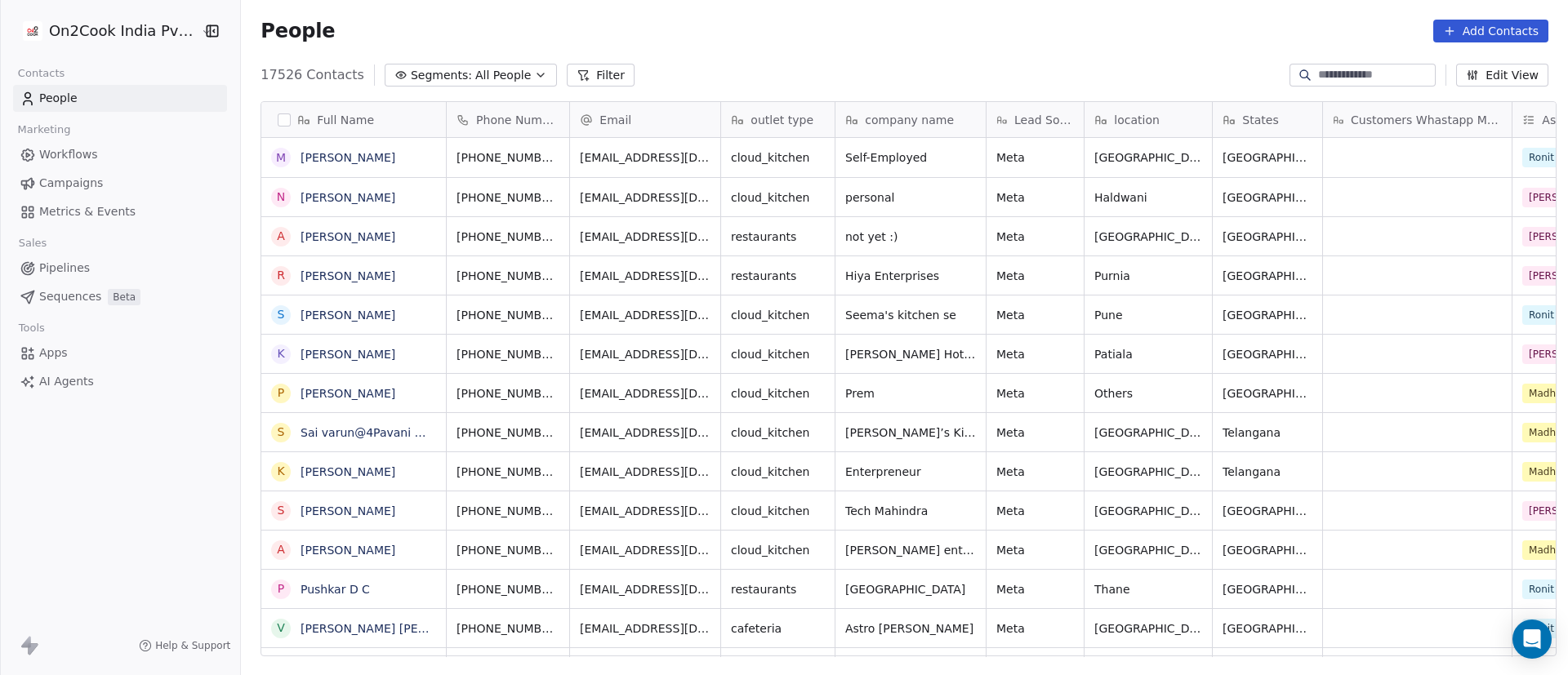
click at [567, 74] on button "Filter" at bounding box center [600, 76] width 68 height 23
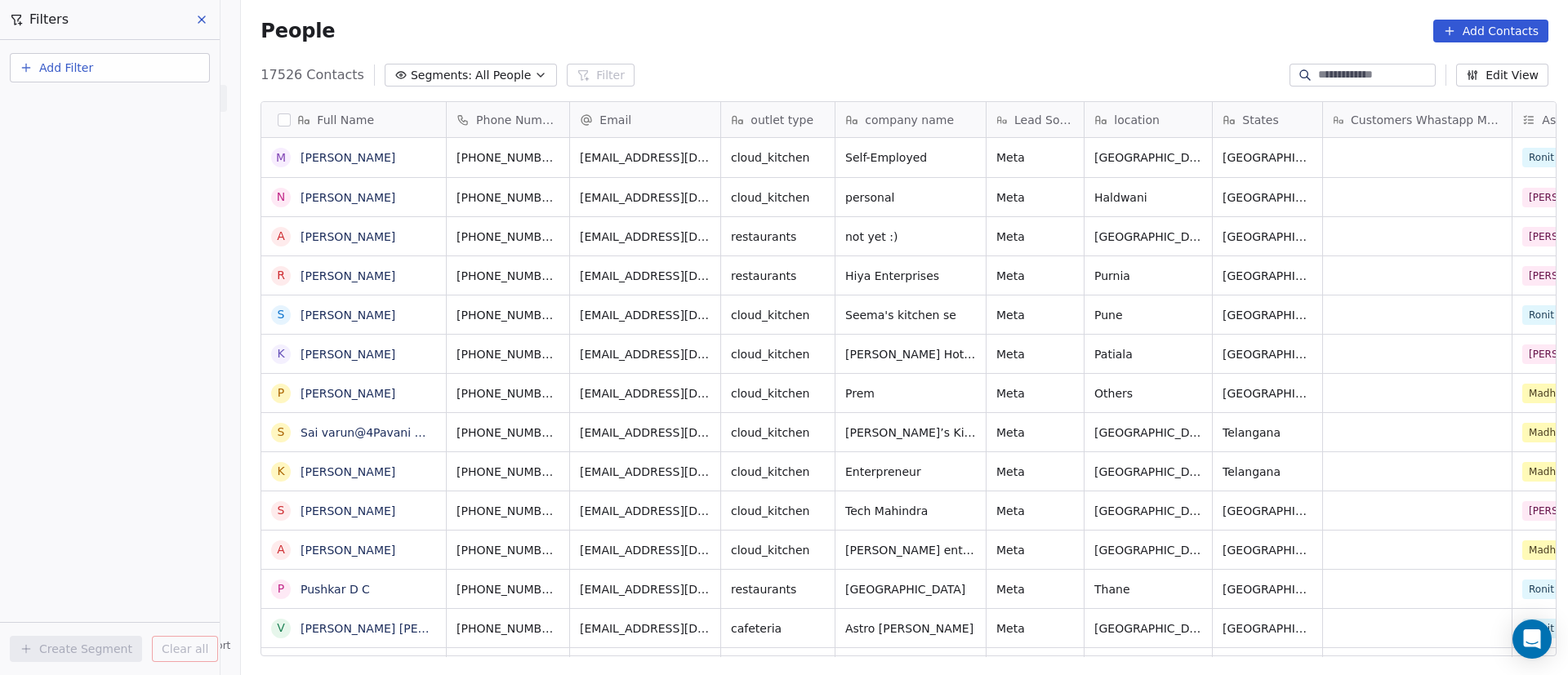
click at [123, 70] on button "Add Filter" at bounding box center [110, 68] width 200 height 29
click at [133, 100] on div "Contact properties" at bounding box center [110, 106] width 166 height 17
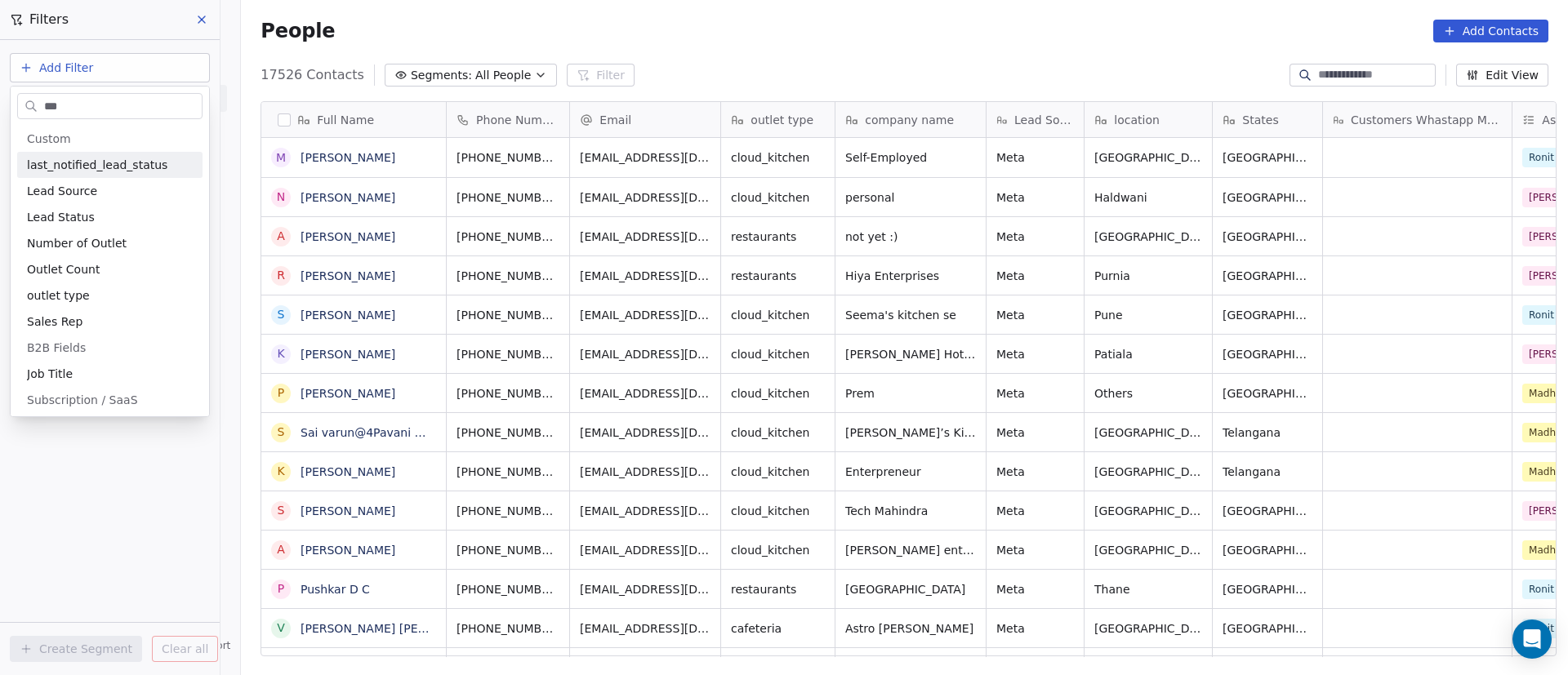
type input "****"
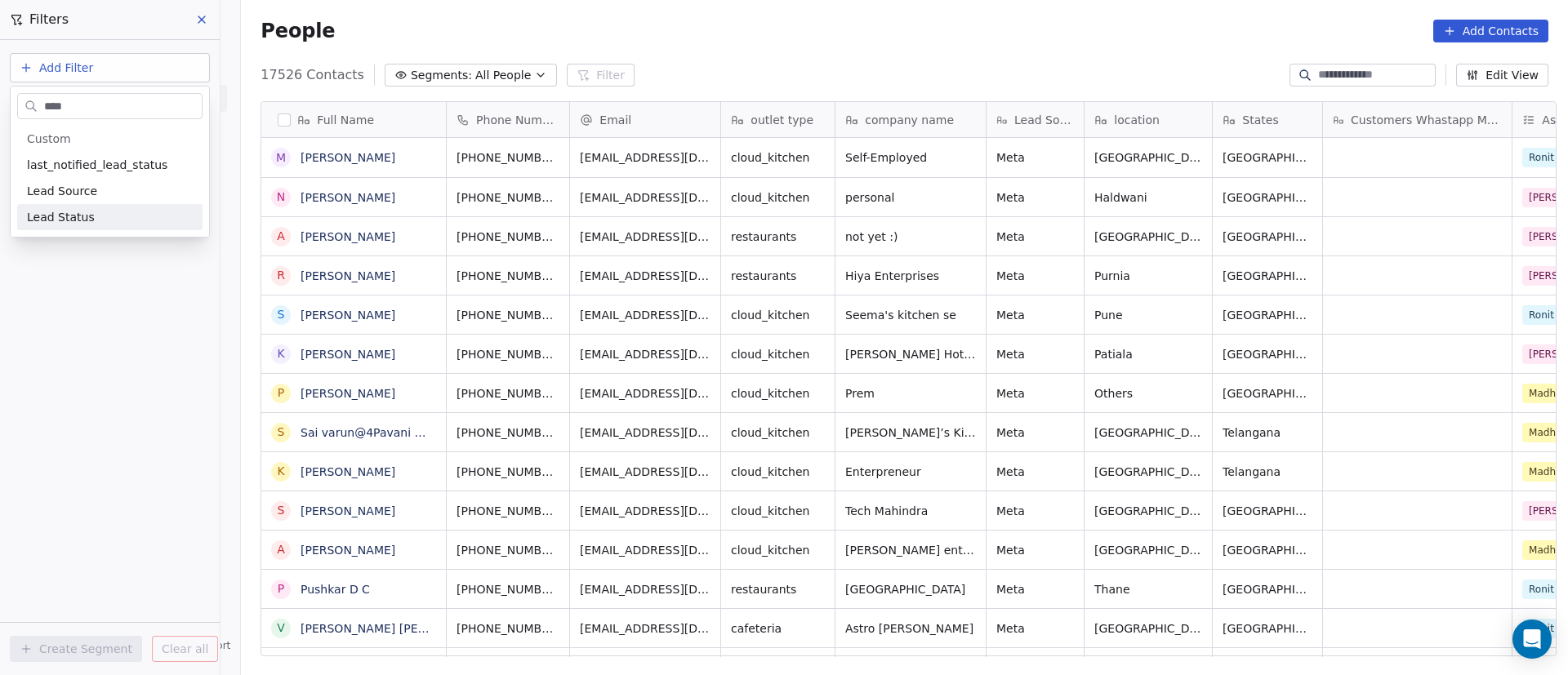
click at [128, 272] on html "On2Cook India Pvt. Ltd. Contacts People Marketing Workflows Campaigns Metrics &…" at bounding box center [784, 338] width 1568 height 675
click at [119, 71] on button "Add Filter" at bounding box center [110, 68] width 200 height 29
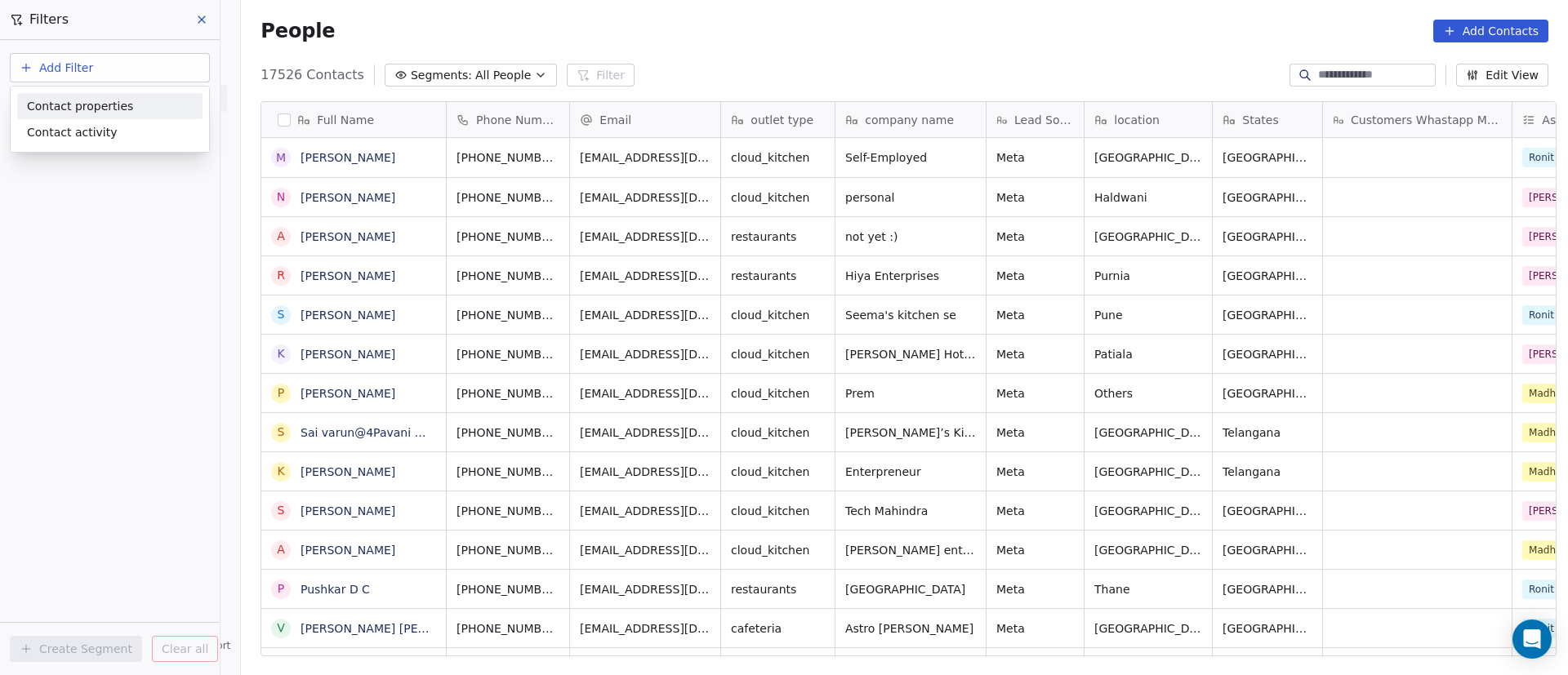
click at [129, 98] on div "Contact properties" at bounding box center [110, 106] width 166 height 17
type input "***"
click at [105, 172] on div "Assignee" at bounding box center [110, 165] width 166 height 16
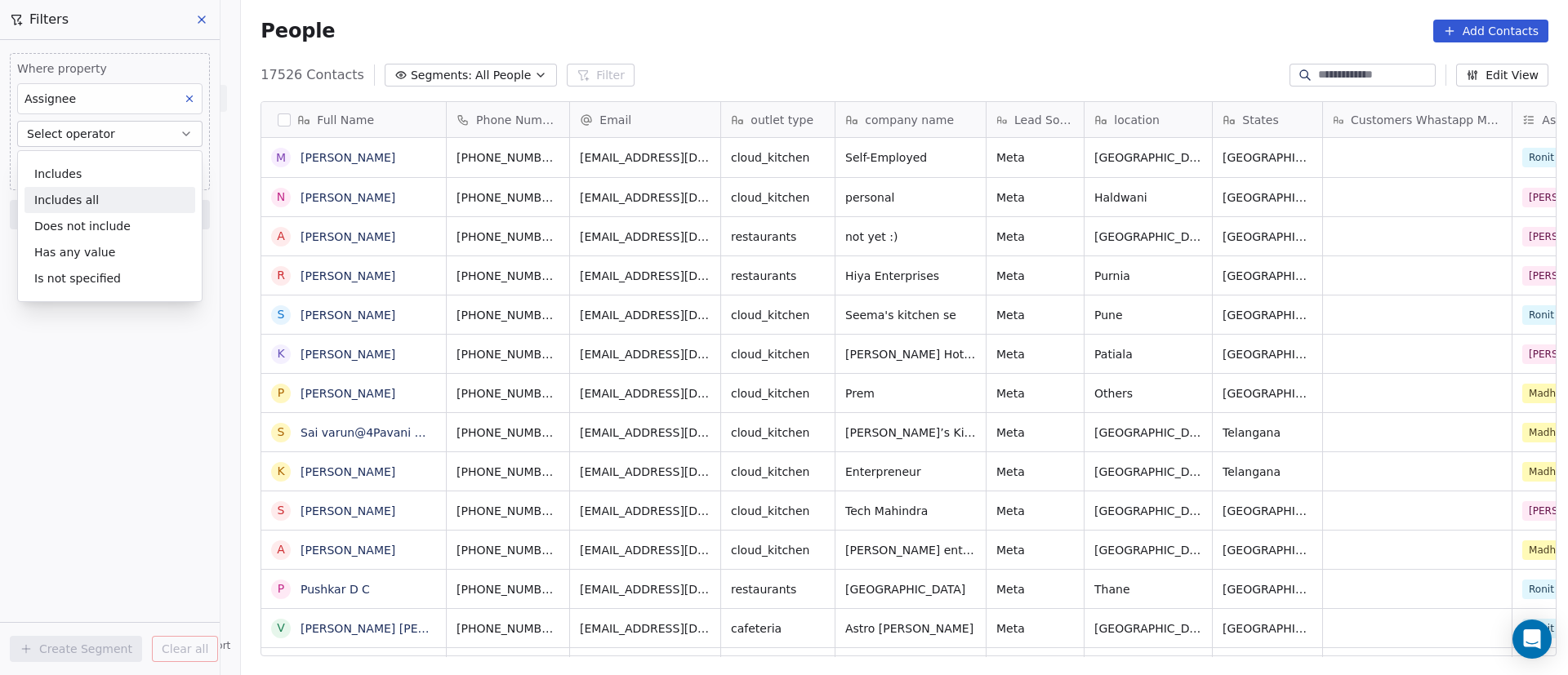
click at [107, 191] on div "Includes all" at bounding box center [110, 199] width 171 height 26
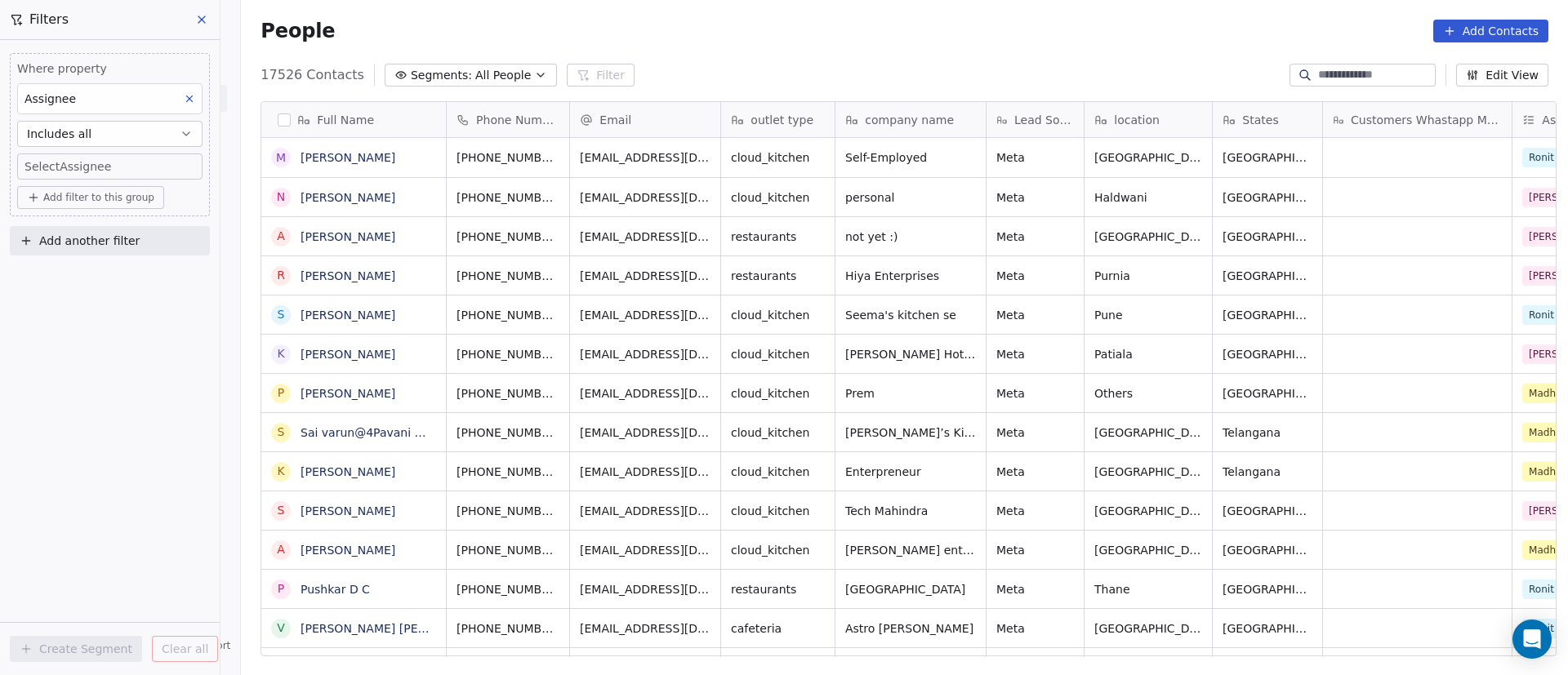
click at [132, 174] on body "On2Cook India Pvt. Ltd. Contacts People Marketing Workflows Campaigns Metrics &…" at bounding box center [784, 338] width 1568 height 675
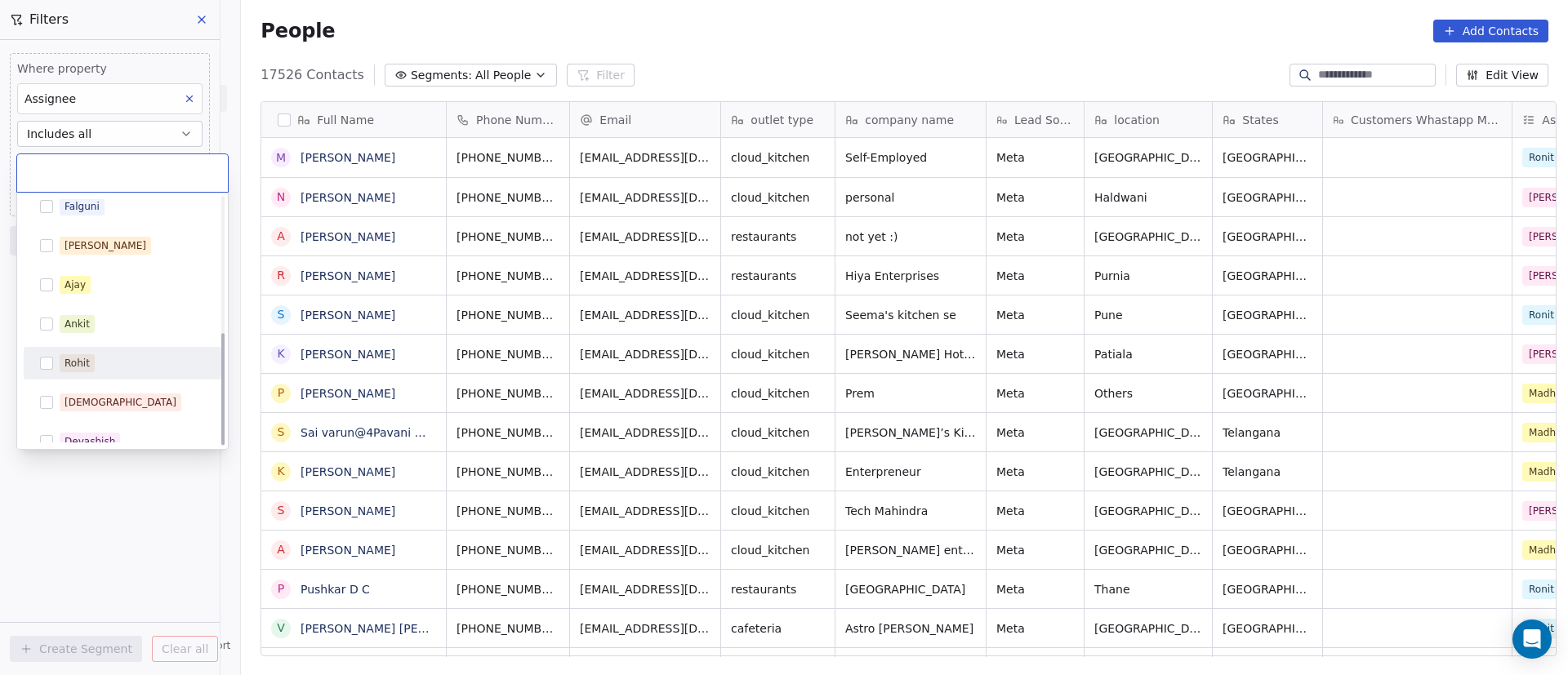
scroll to position [299, 0]
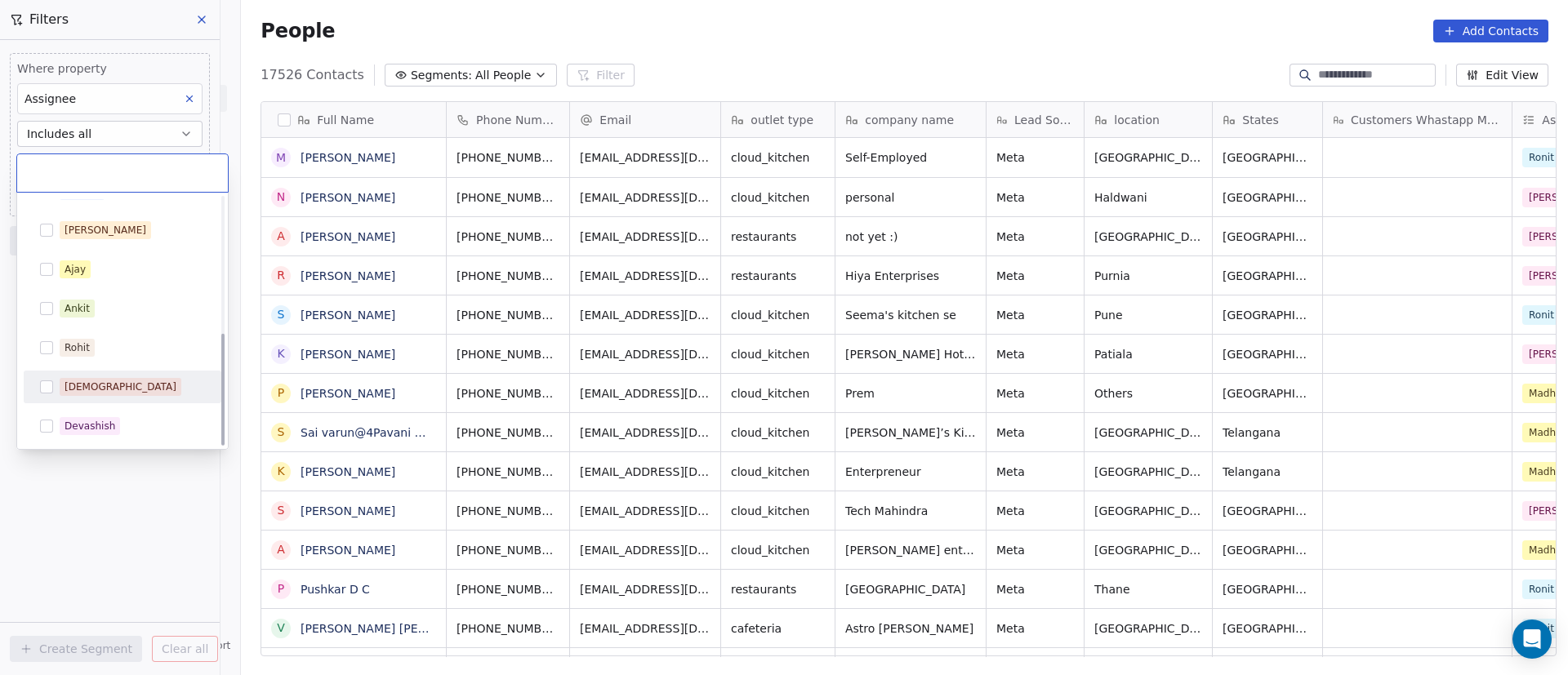
click at [136, 388] on div "[DEMOGRAPHIC_DATA]" at bounding box center [132, 387] width 145 height 18
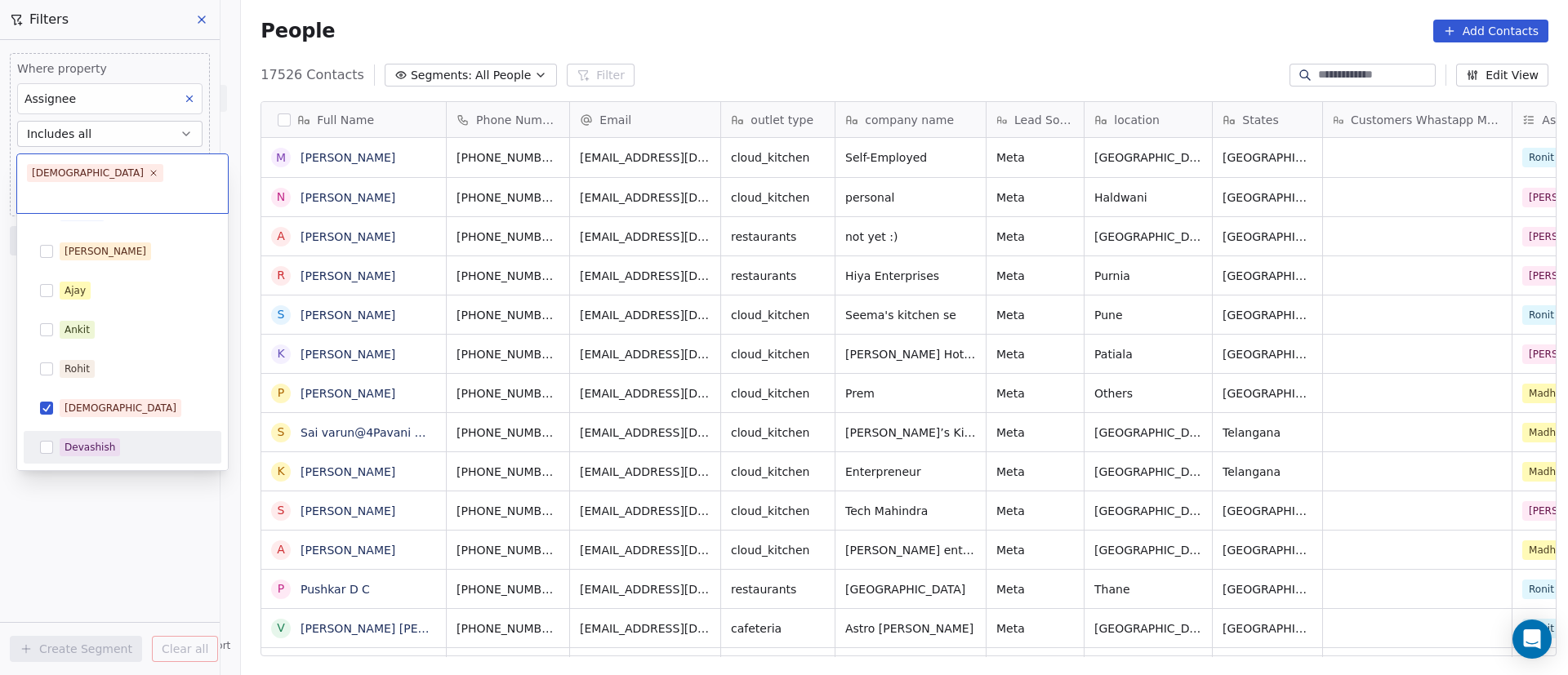
drag, startPoint x: 72, startPoint y: 466, endPoint x: 77, endPoint y: 388, distance: 78.2
click at [70, 467] on html "On2Cook India Pvt. Ltd. Contacts People Marketing Workflows Campaigns Metrics &…" at bounding box center [784, 338] width 1568 height 675
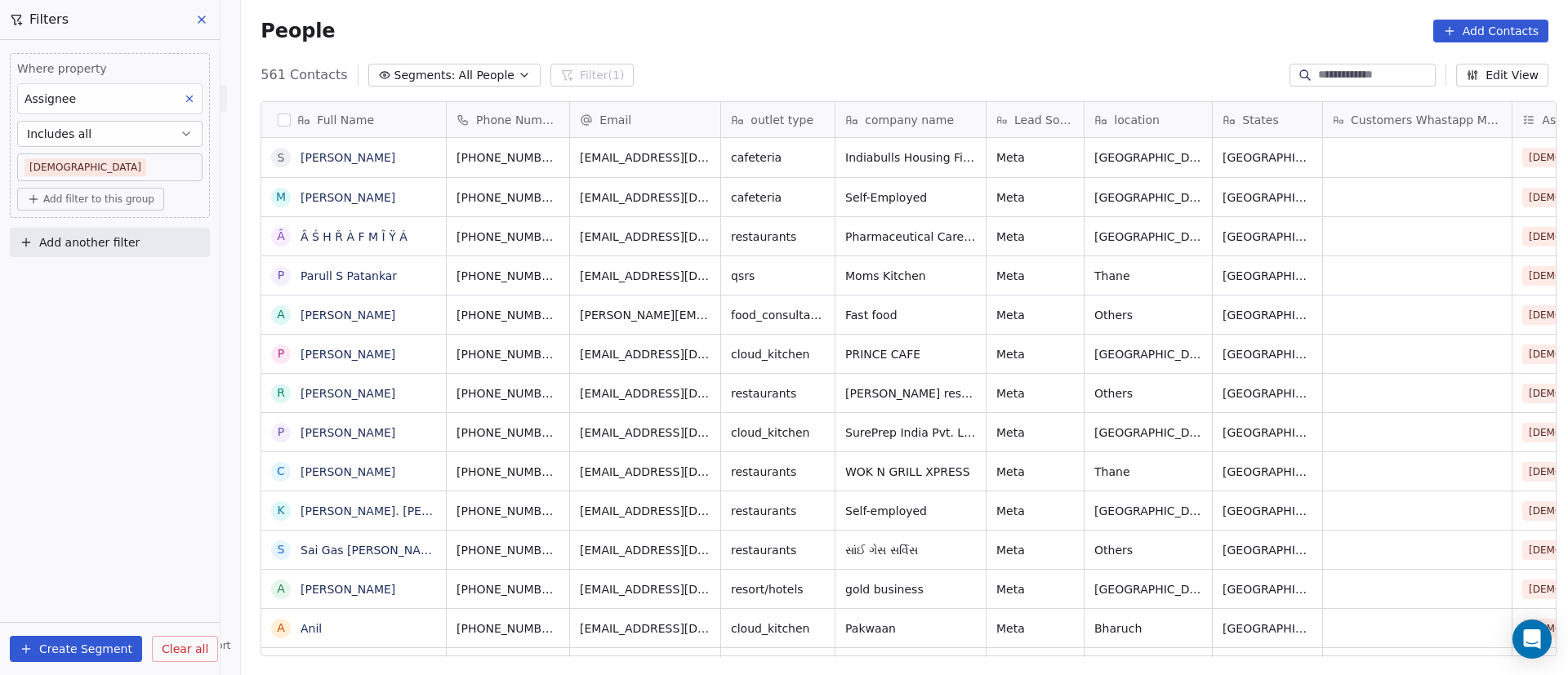
scroll to position [575, 1316]
click at [121, 198] on span "Add filter to this group" at bounding box center [99, 199] width 111 height 13
click at [133, 240] on div "Contact properties" at bounding box center [110, 234] width 151 height 17
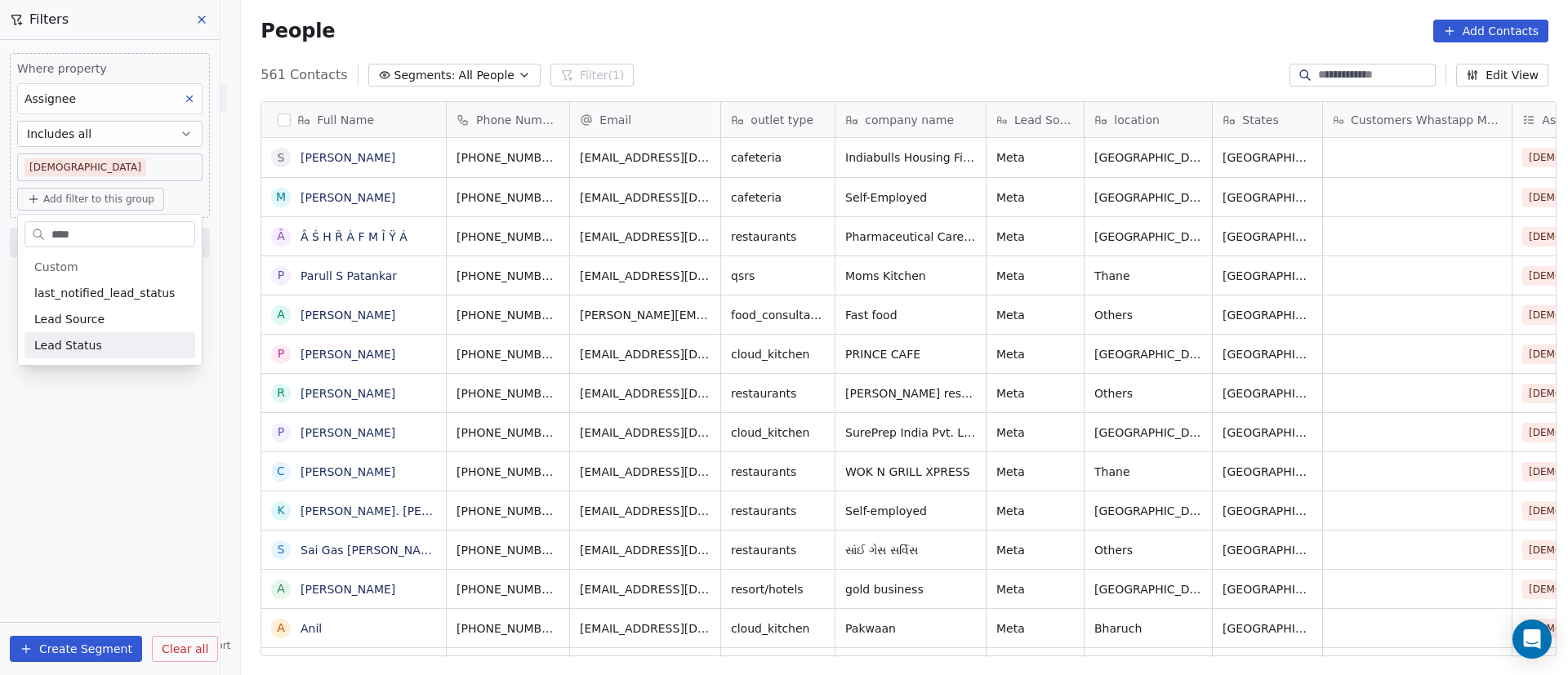
type input "****"
click at [73, 357] on div "Lead Status" at bounding box center [110, 345] width 171 height 26
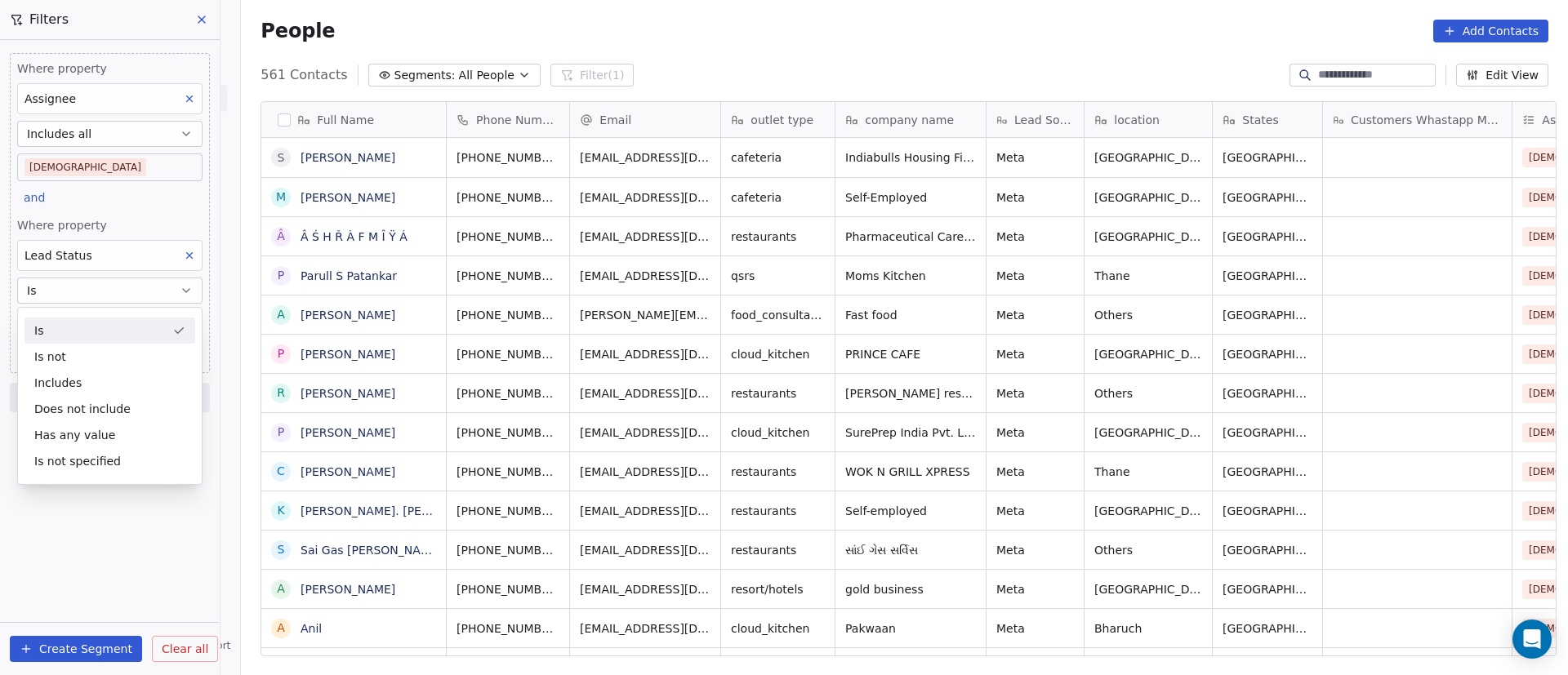
click at [84, 322] on div "Is" at bounding box center [110, 330] width 171 height 26
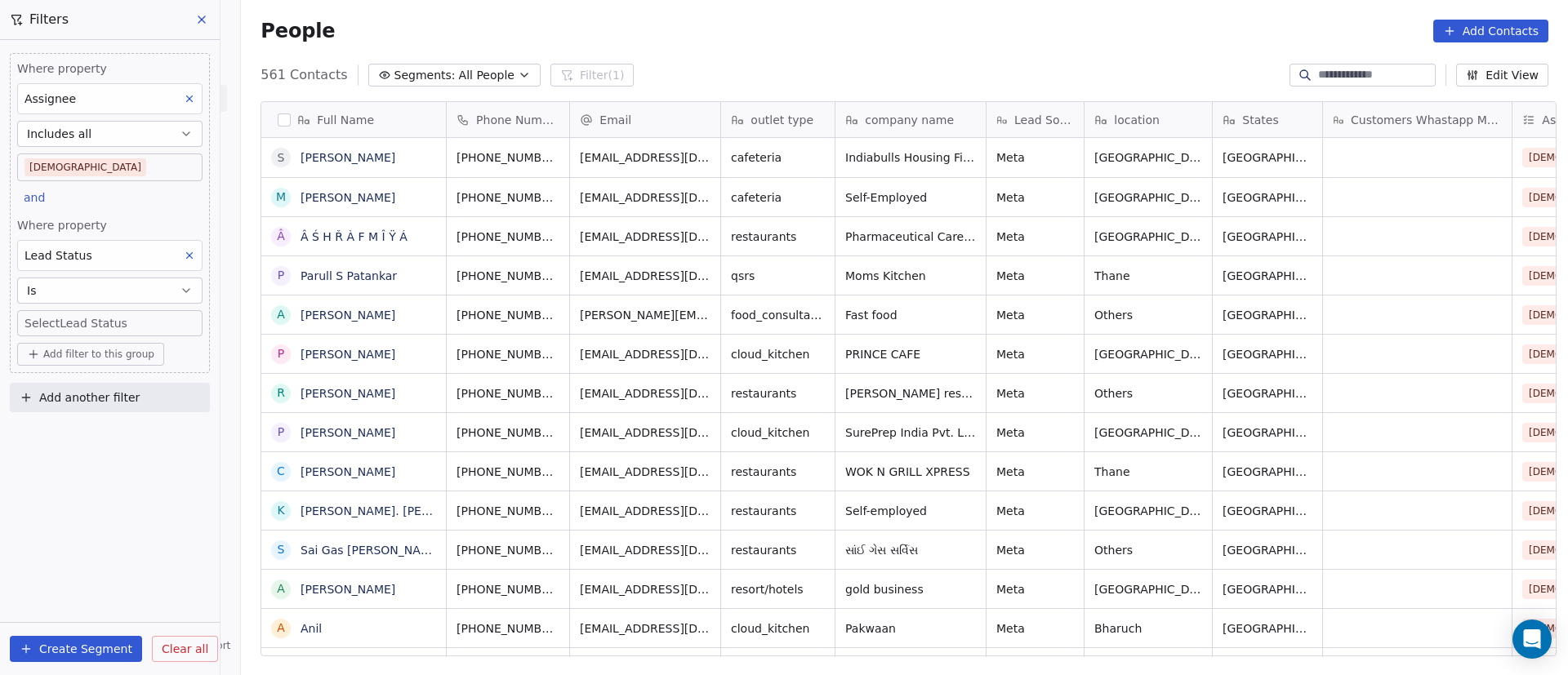
click at [84, 322] on body "On2Cook India Pvt. Ltd. Contacts People Marketing Workflows Campaigns Metrics &…" at bounding box center [784, 338] width 1568 height 675
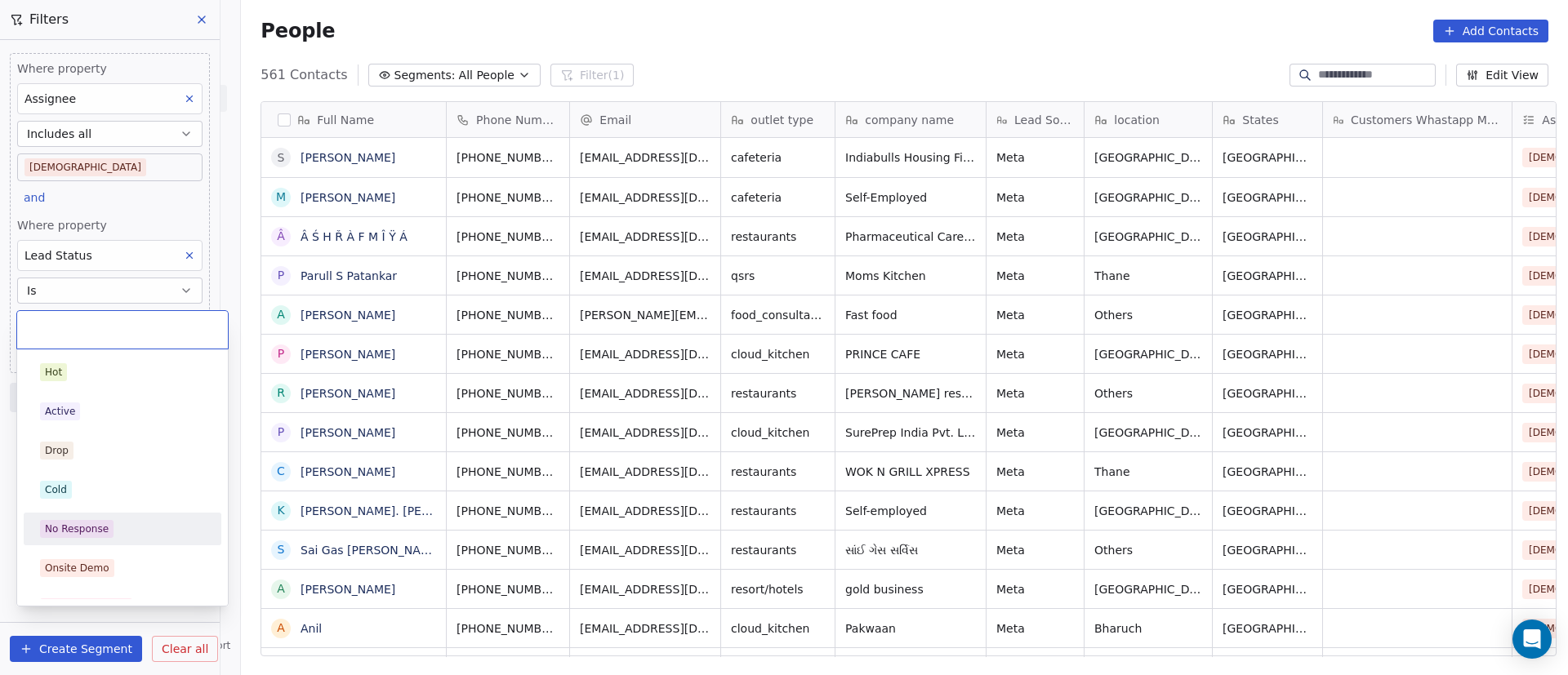
click at [124, 537] on div "No Response" at bounding box center [122, 529] width 165 height 18
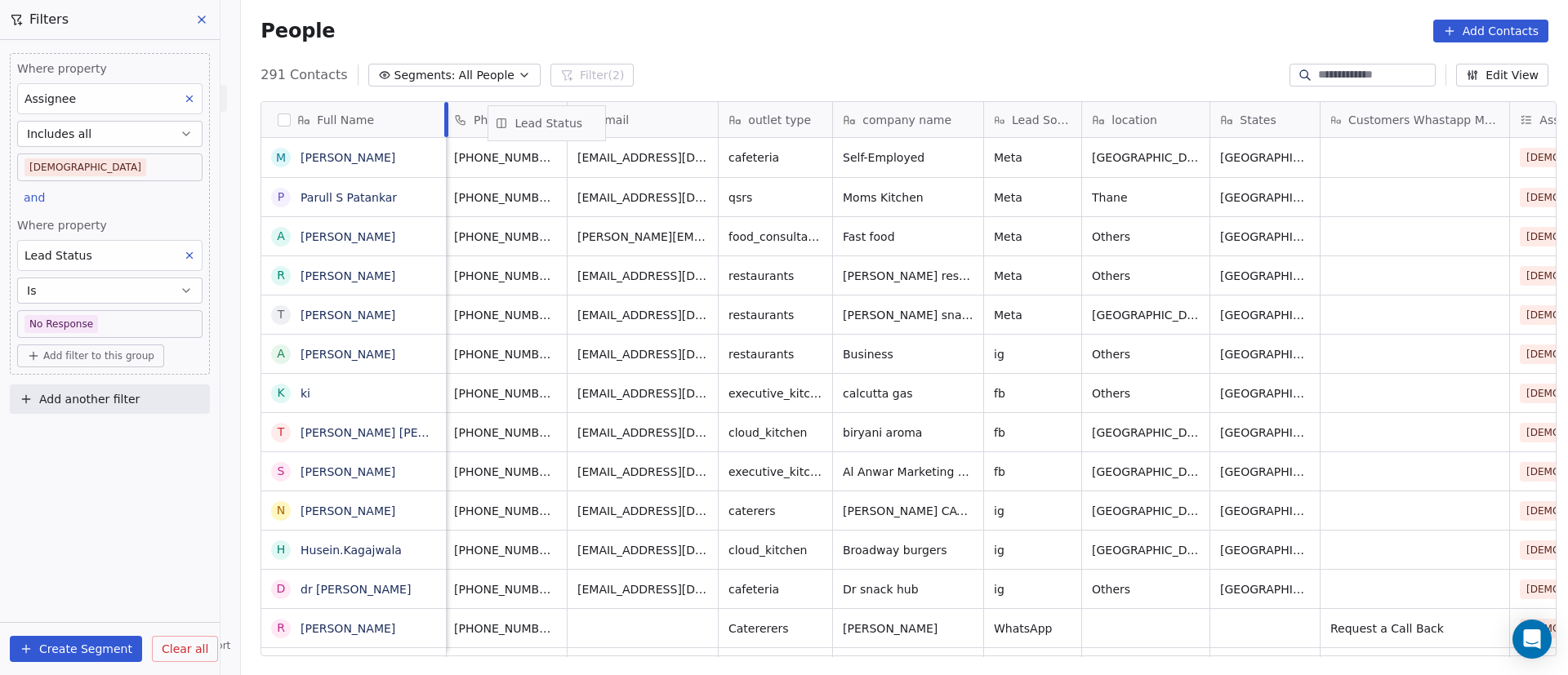
scroll to position [0, 0]
drag, startPoint x: 1301, startPoint y: 118, endPoint x: 625, endPoint y: 123, distance: 676.0
click at [624, 122] on div "Full Name M Manish Desai P Parull S Patankar A Anirudha R Raju Bondale T Trupti…" at bounding box center [908, 379] width 1294 height 555
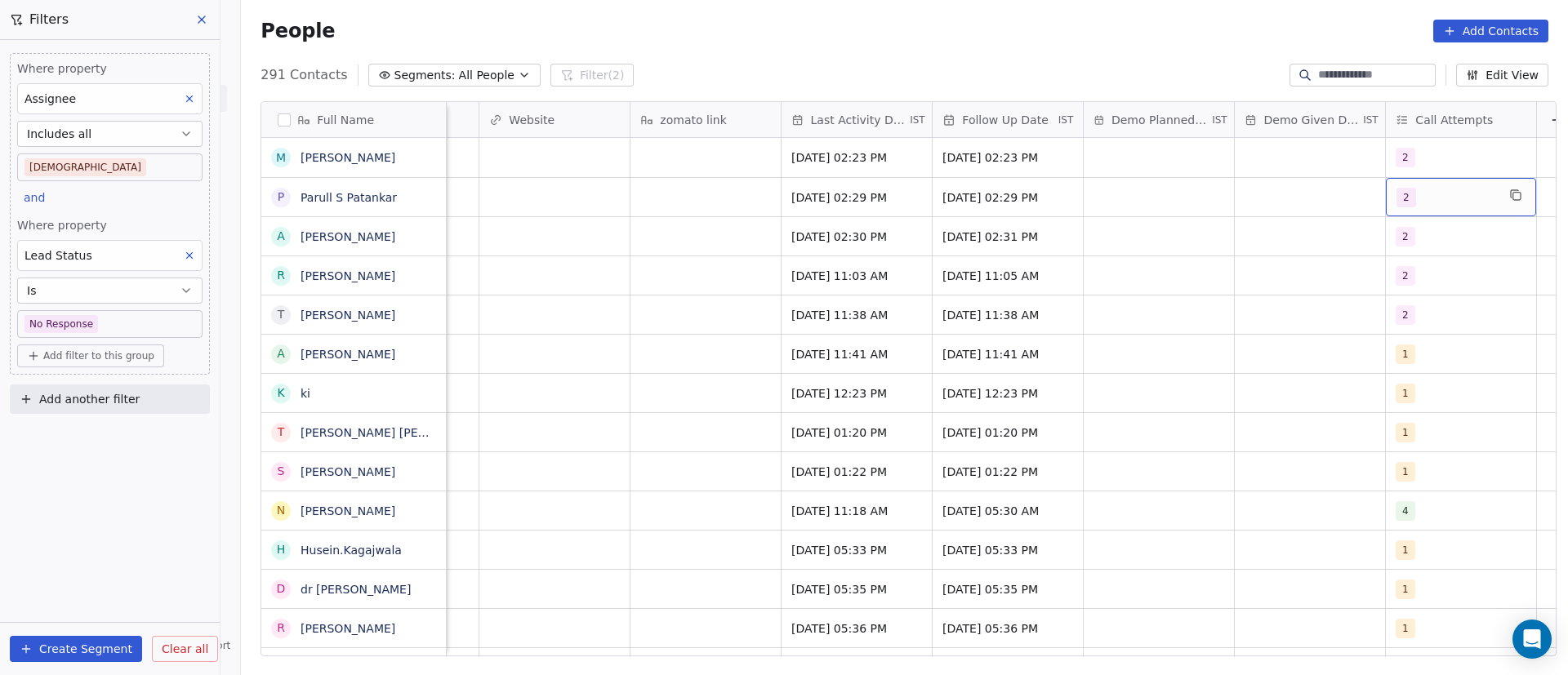
scroll to position [0, 2164]
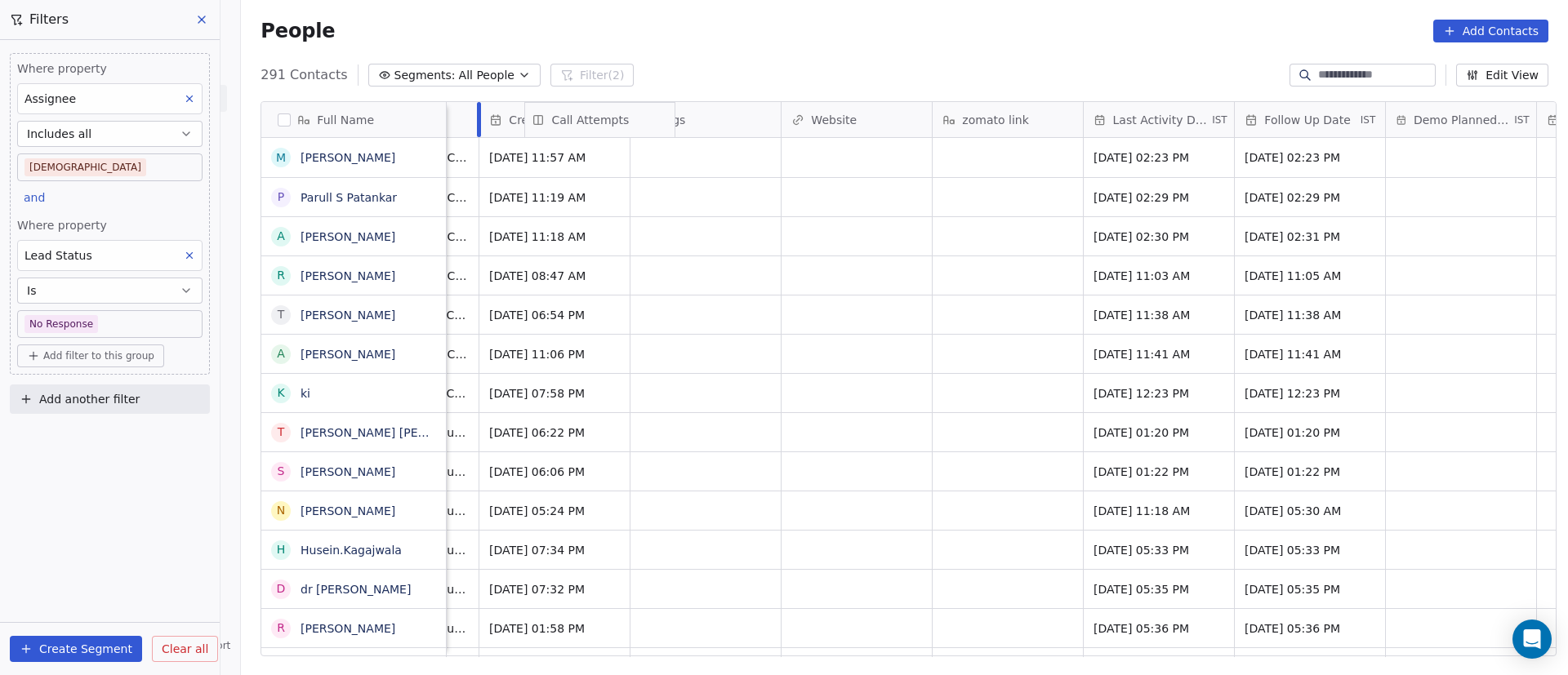
drag, startPoint x: 1384, startPoint y: 114, endPoint x: 541, endPoint y: 130, distance: 843.2
click at [541, 130] on div "Full Name M Manish Desai P Parull S Patankar A Anirudha R Raju Bondale T Trupti…" at bounding box center [908, 379] width 1294 height 555
